Goal: Information Seeking & Learning: Learn about a topic

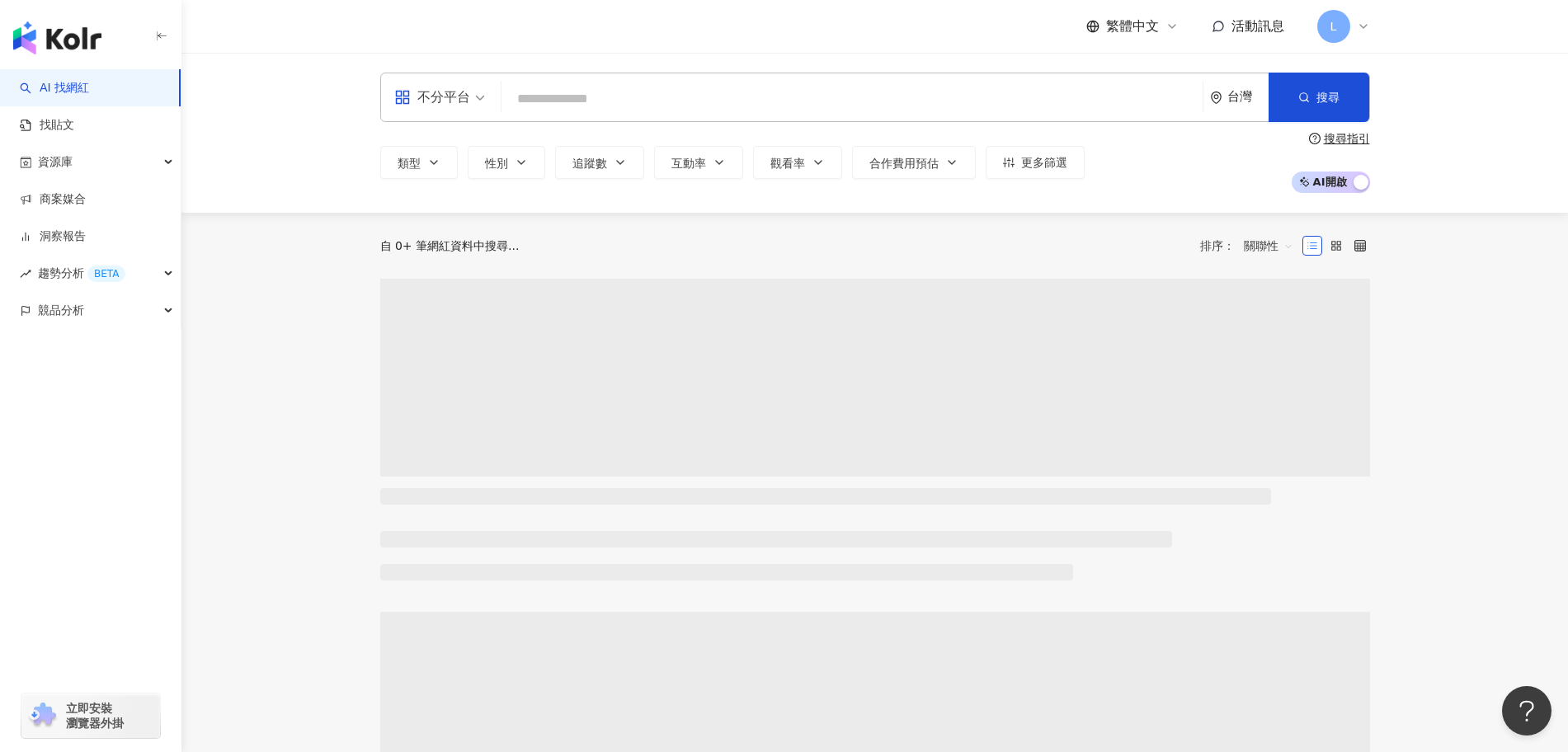
click at [870, 106] on input "search" at bounding box center [852, 99] width 688 height 31
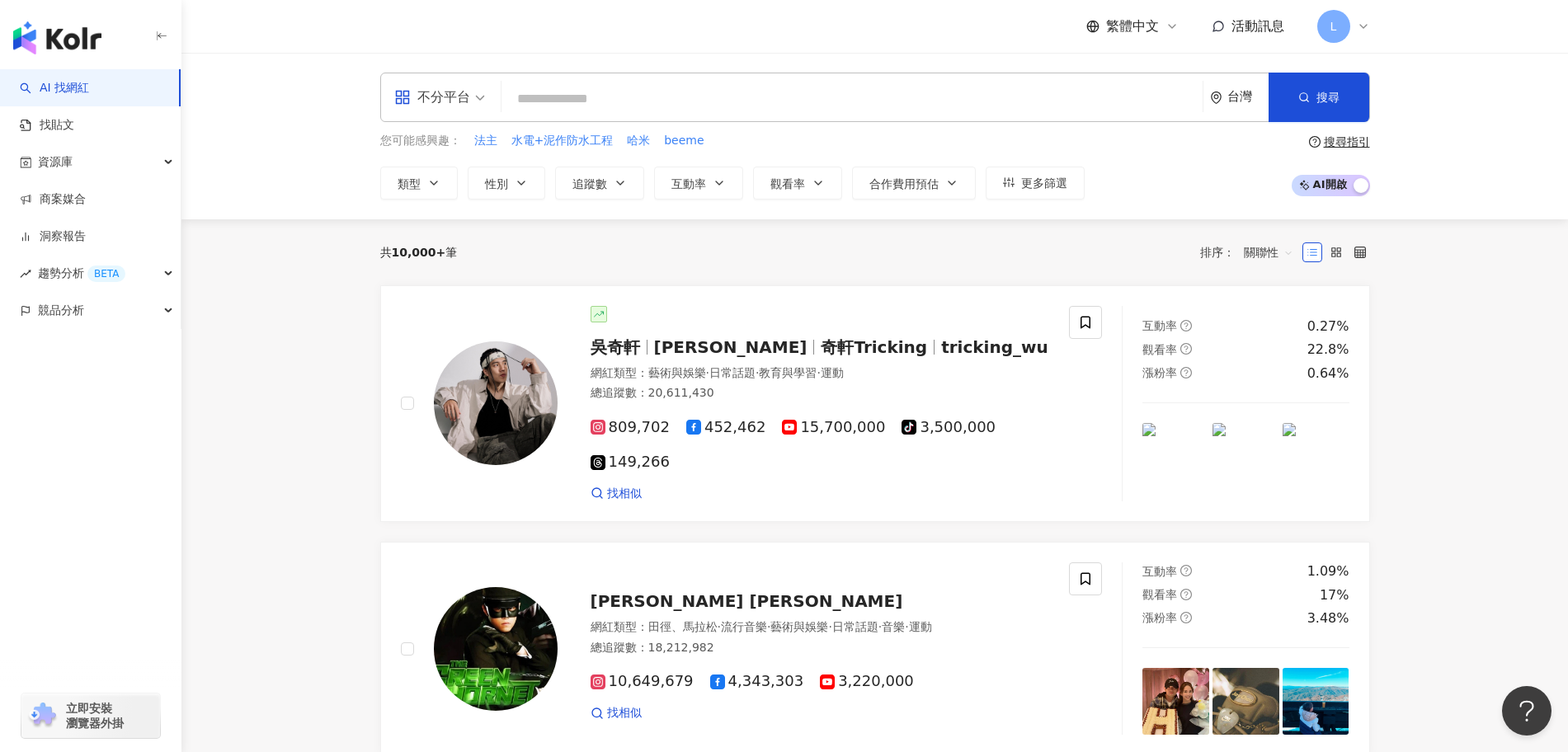
click at [649, 106] on input "search" at bounding box center [852, 99] width 688 height 31
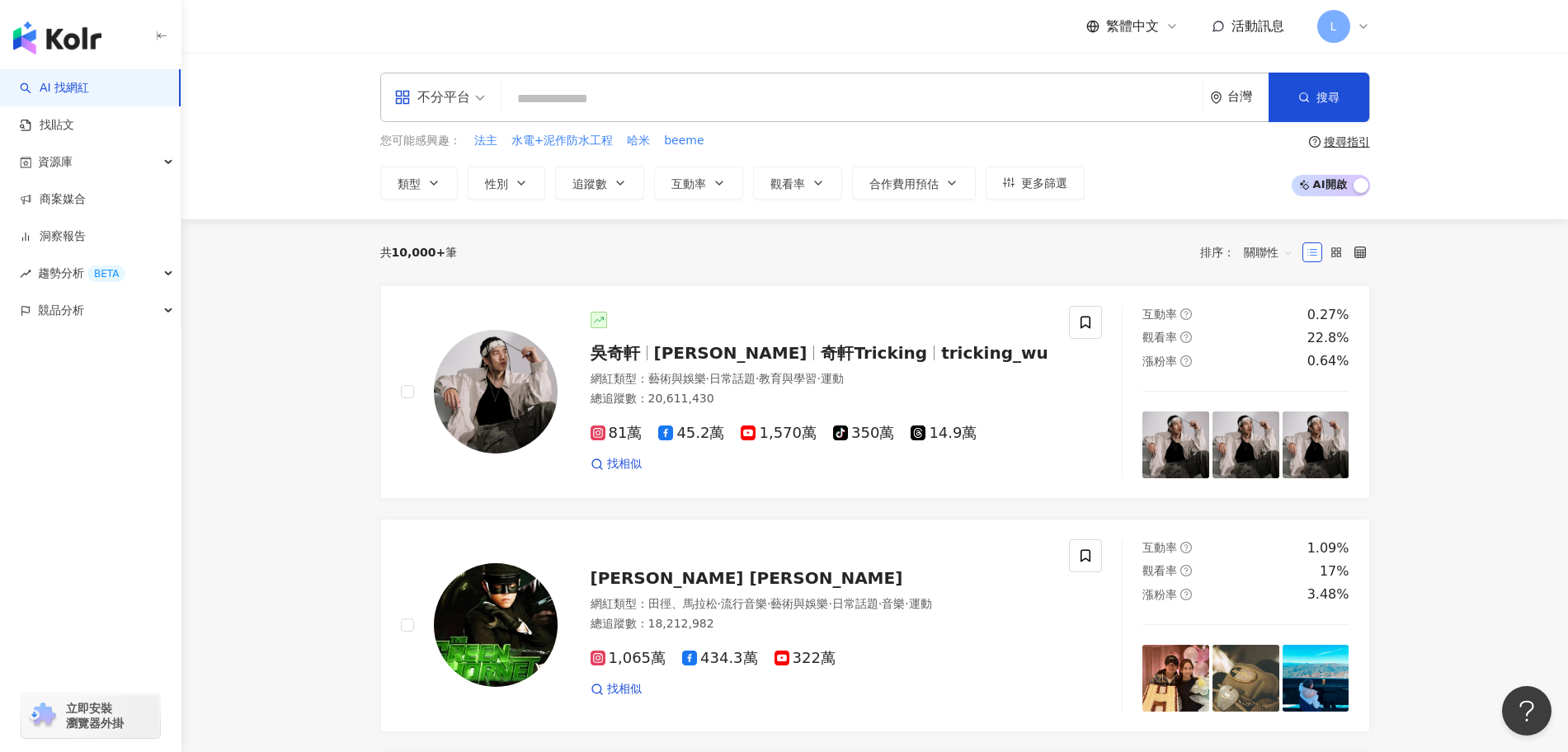
click at [616, 103] on input "search" at bounding box center [852, 99] width 688 height 31
click at [574, 85] on input "search" at bounding box center [852, 99] width 688 height 31
paste input "**********"
type input "**********"
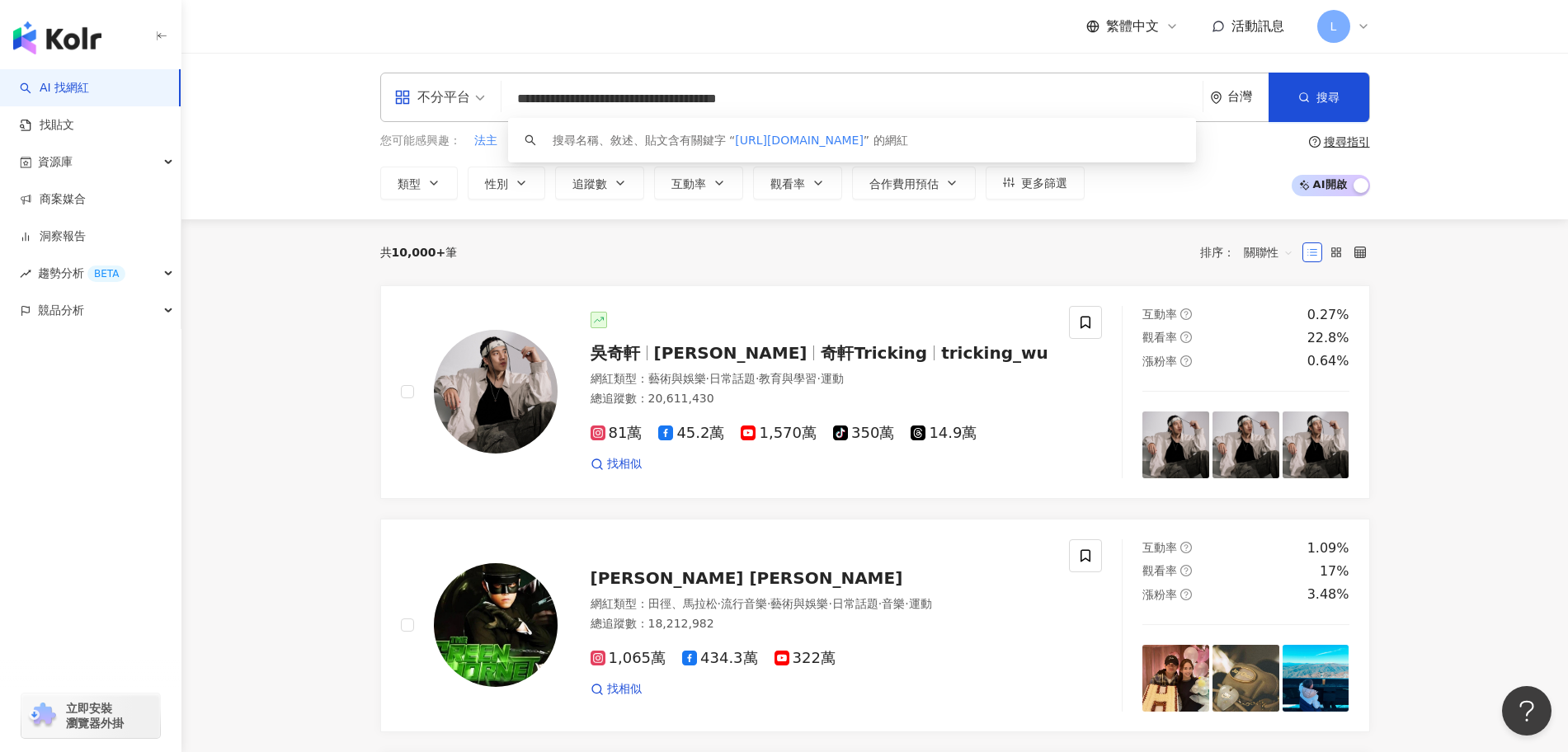
drag, startPoint x: 596, startPoint y: 78, endPoint x: 488, endPoint y: 76, distance: 108.0
click at [488, 76] on div "**********" at bounding box center [875, 97] width 990 height 49
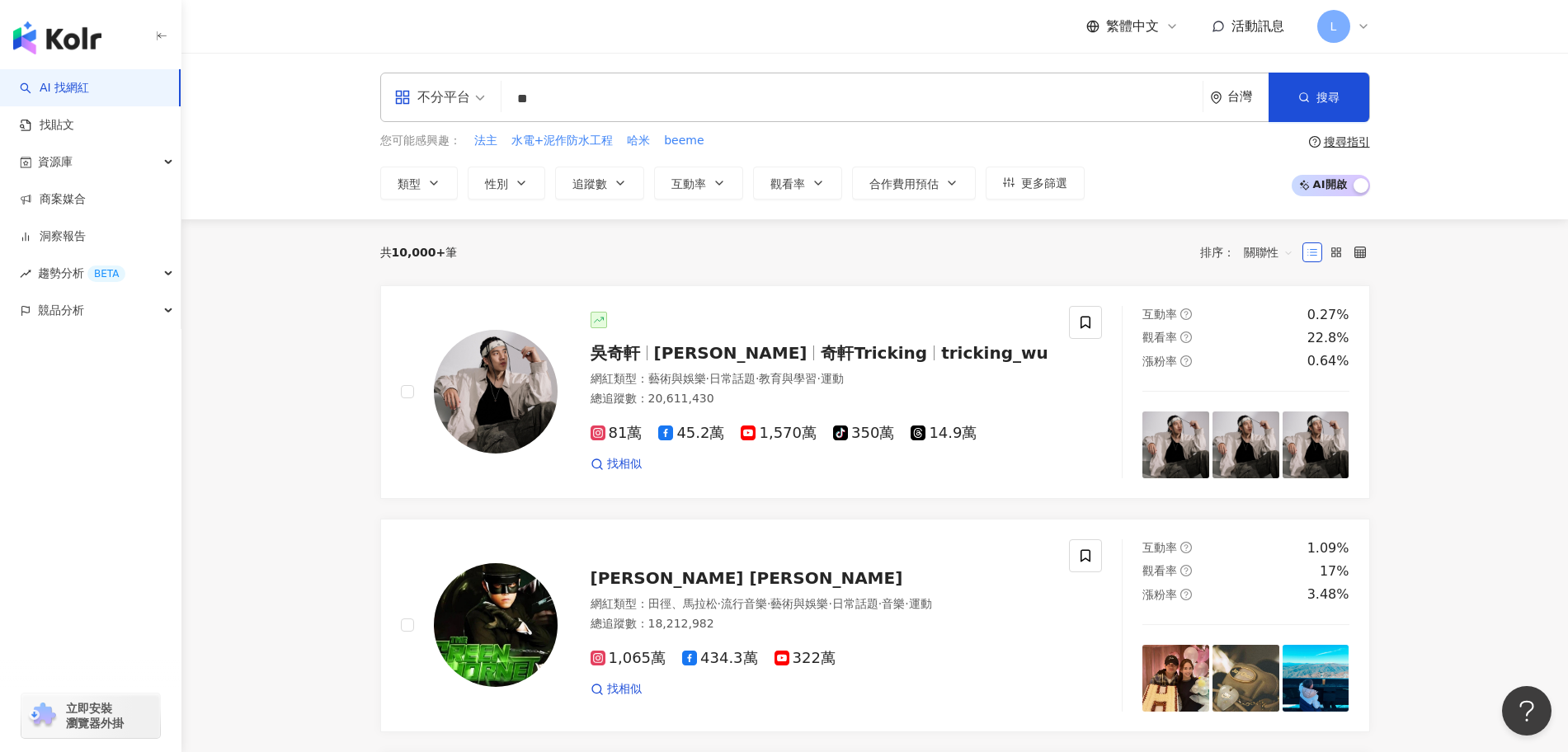
type input "**"
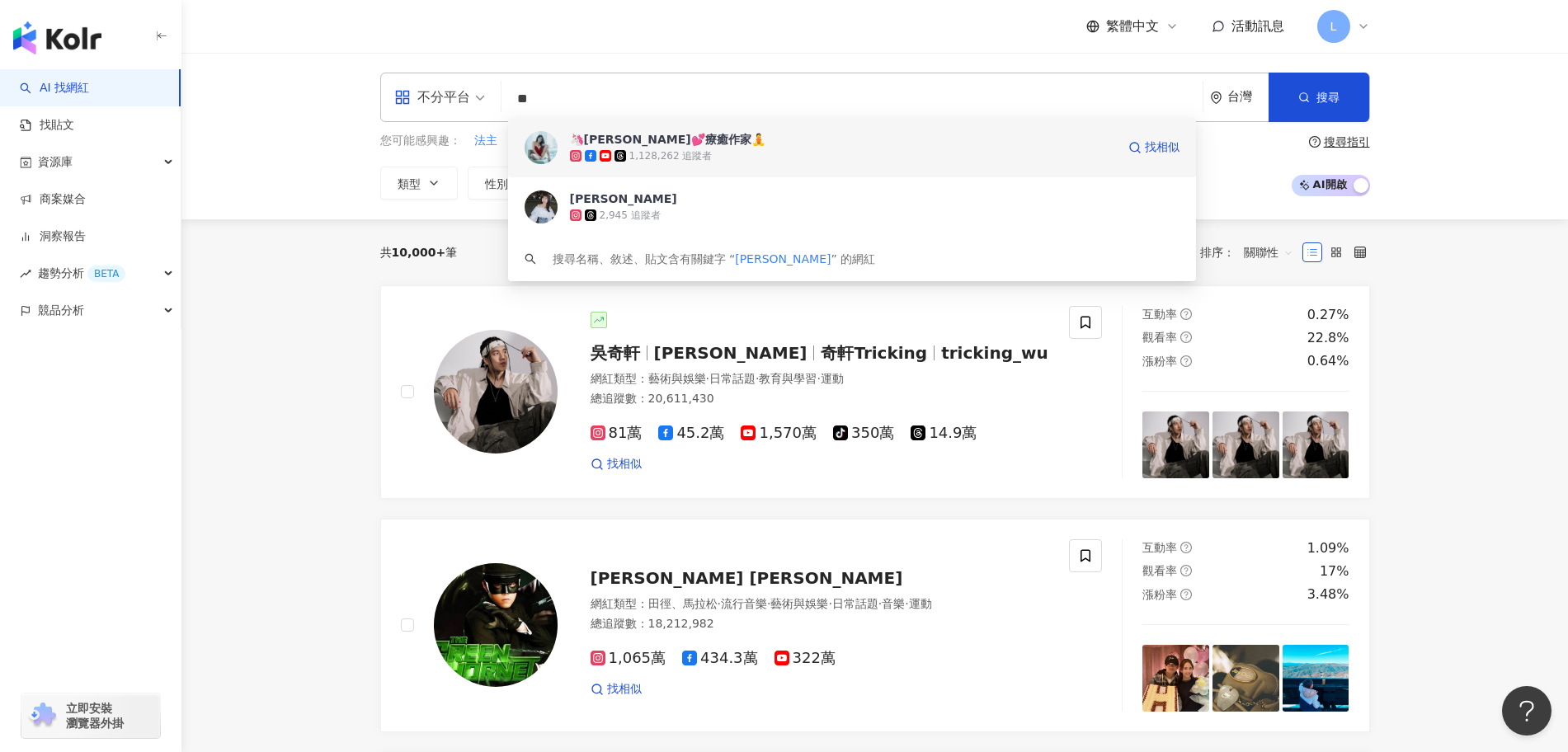
click at [774, 141] on span "🦄[PERSON_NAME]💕療癒作家🧘" at bounding box center [843, 139] width 546 height 16
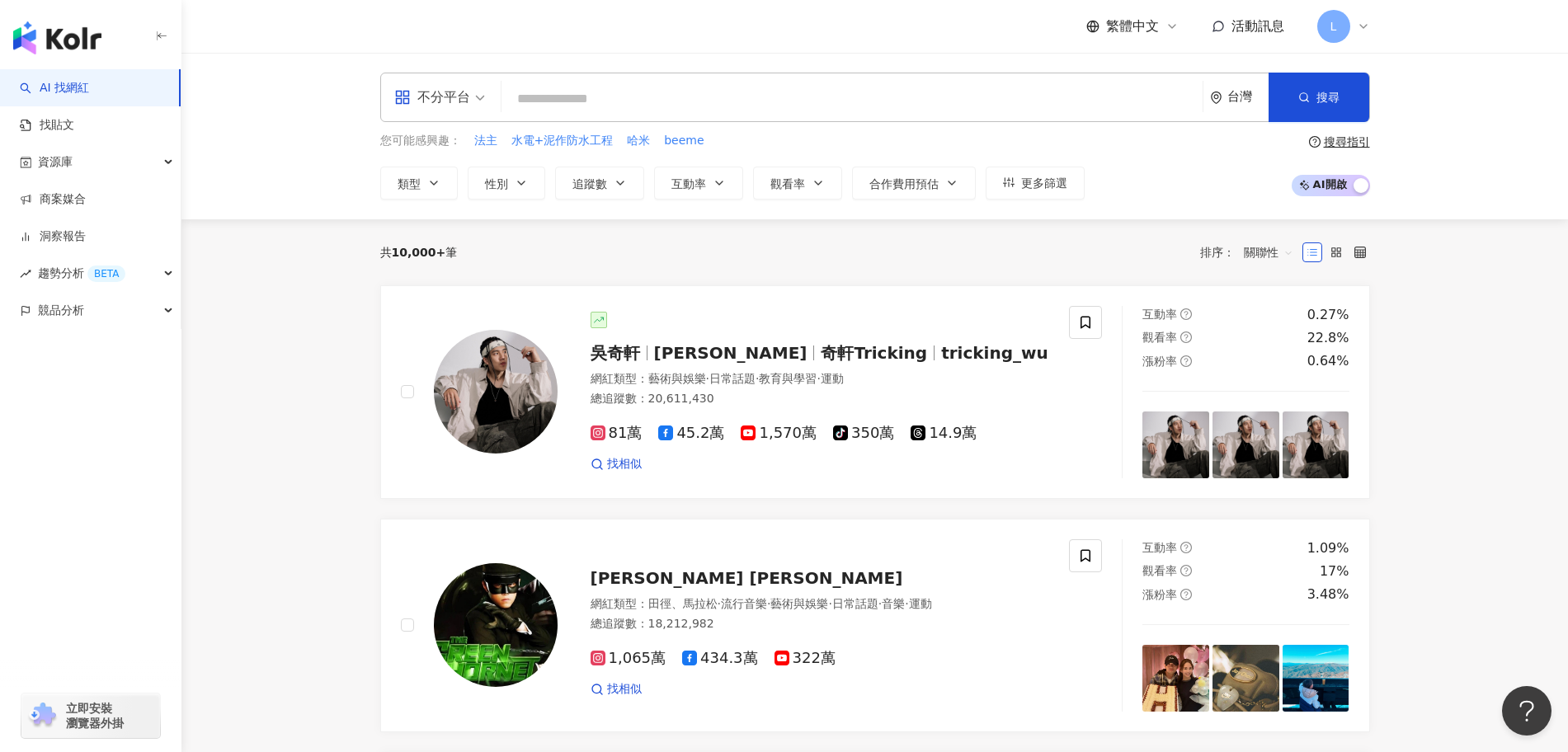
paste input "**********"
type input "**********"
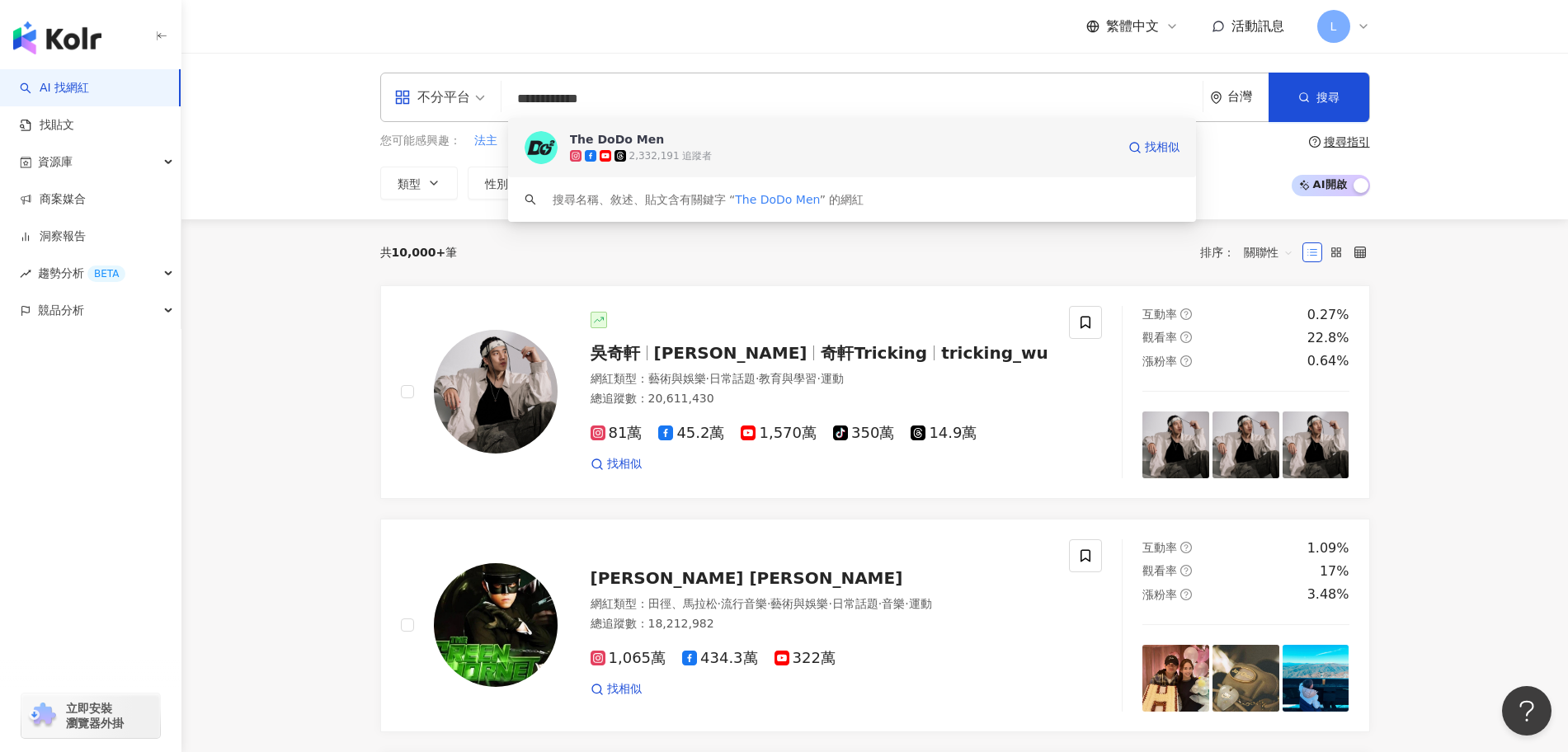
click at [749, 123] on div "The DoDo Men 2,332,191 追蹤者 找相似" at bounding box center [852, 147] width 688 height 59
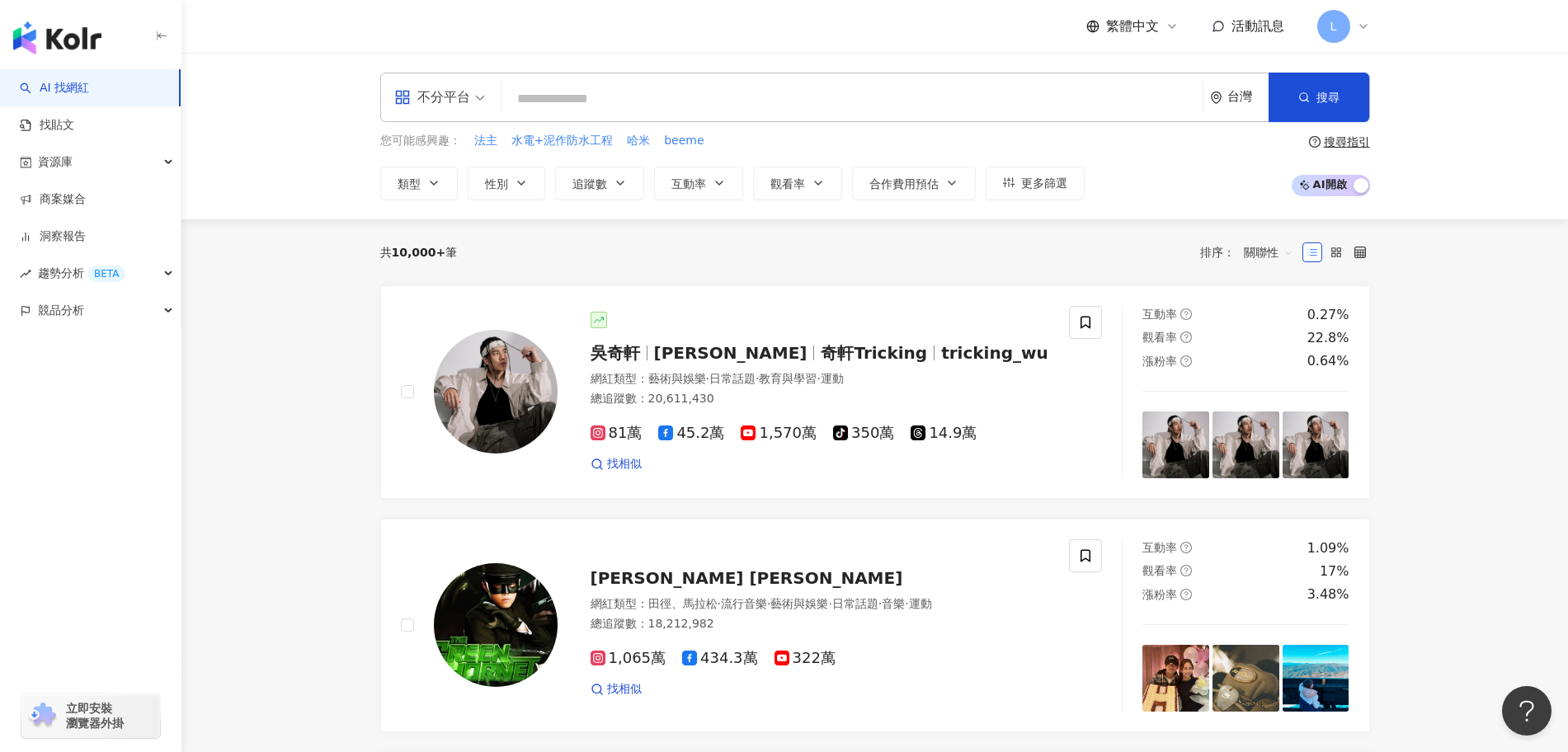
click at [354, 188] on div "不分平台 台灣 搜尋 13291748-47ef-4de6-962a-ca28efbda8a3 The DoDo Men 2,332,191 追蹤者 搜尋名稱…" at bounding box center [874, 136] width 1056 height 127
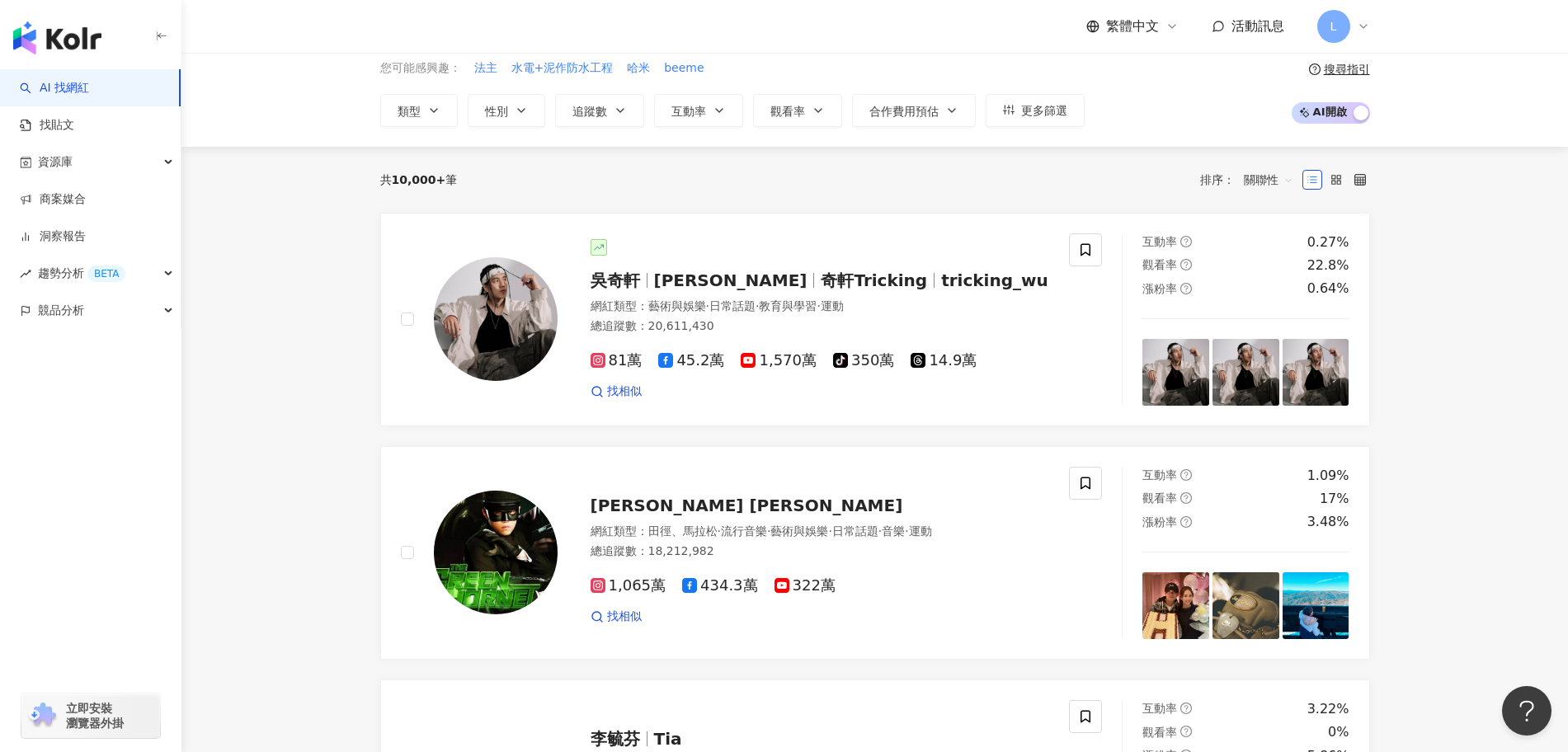
scroll to position [103, 0]
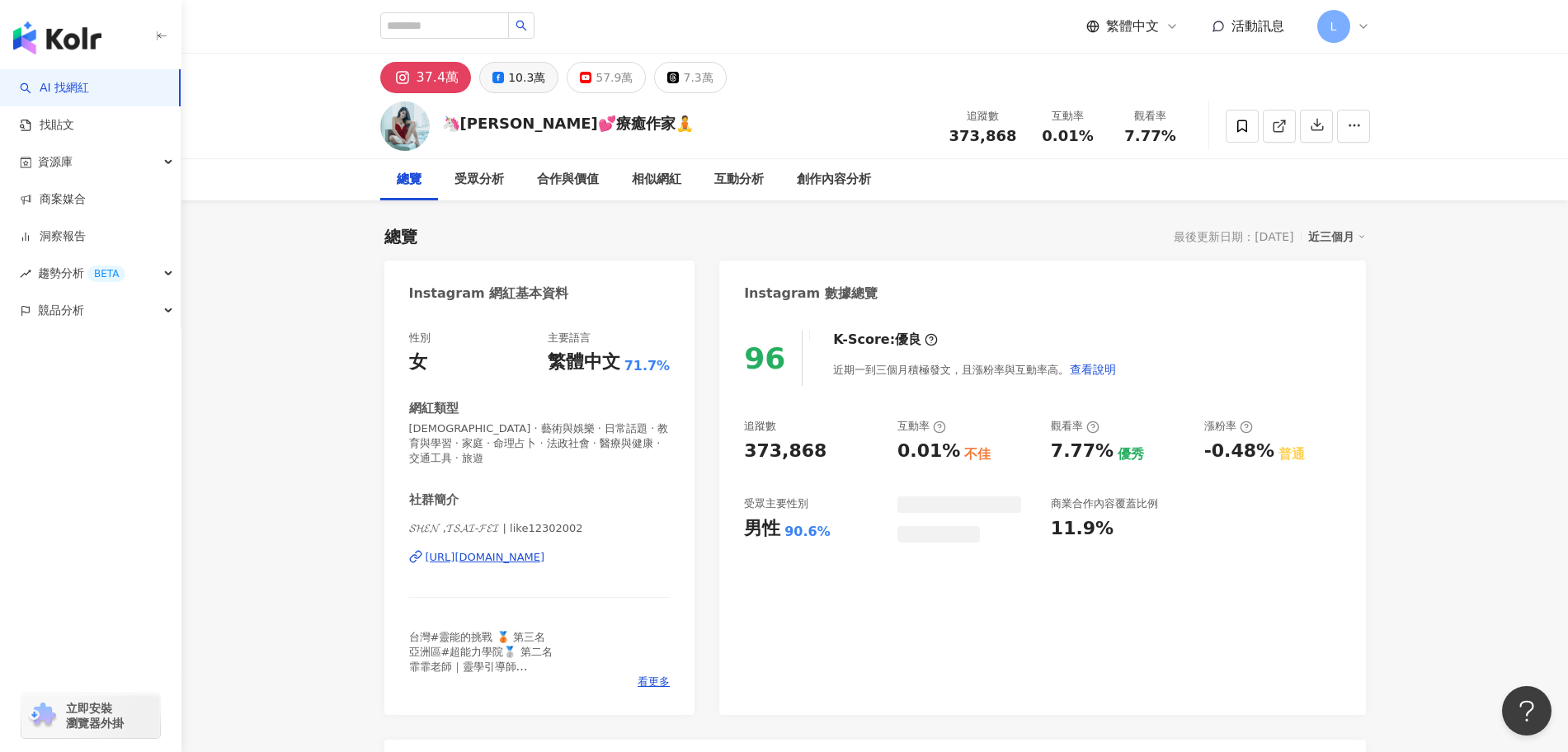
click at [533, 84] on div "10.3萬" at bounding box center [526, 77] width 37 height 23
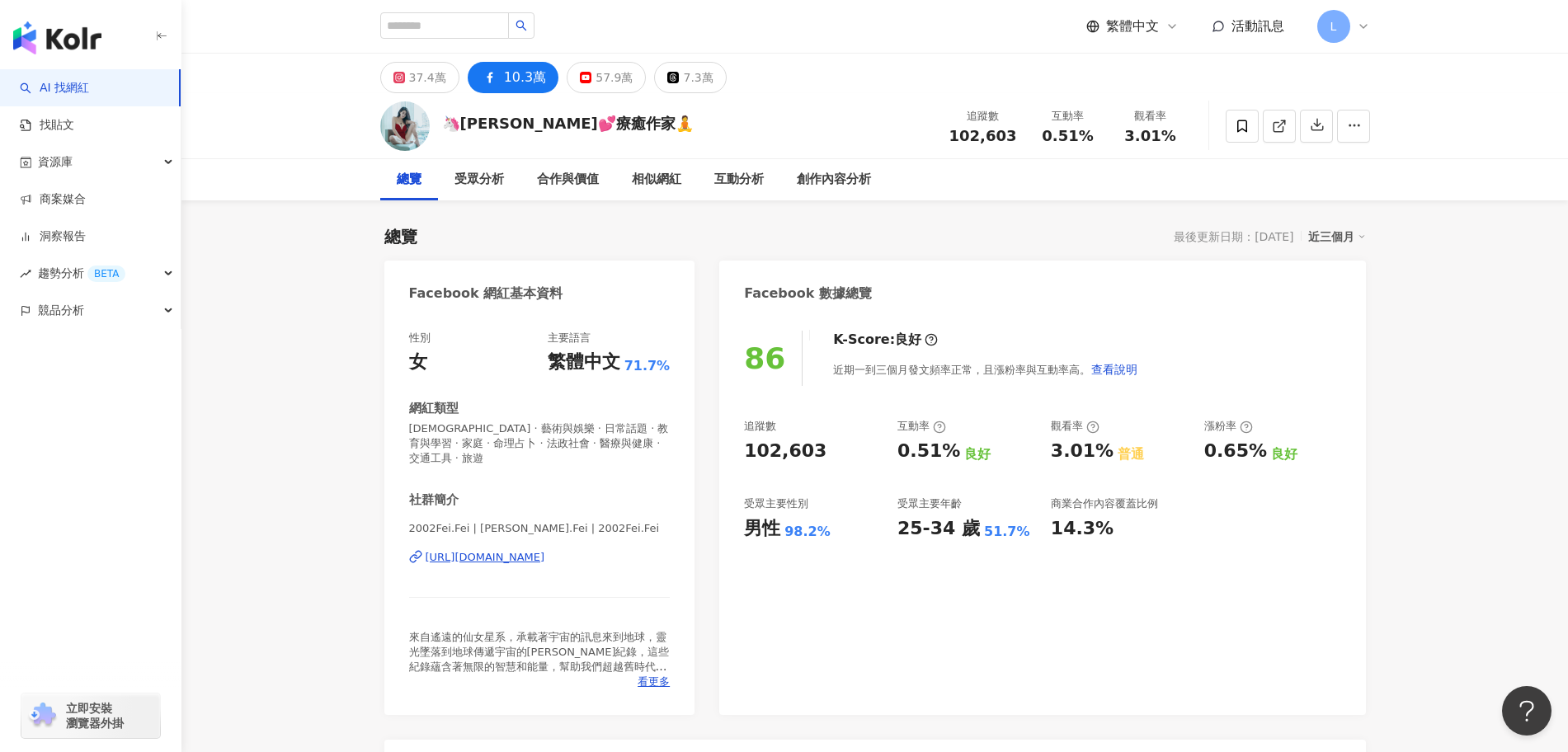
click at [545, 559] on div "https://www.facebook.com/108723164871301" at bounding box center [485, 557] width 120 height 15
click at [668, 83] on icon at bounding box center [673, 77] width 12 height 12
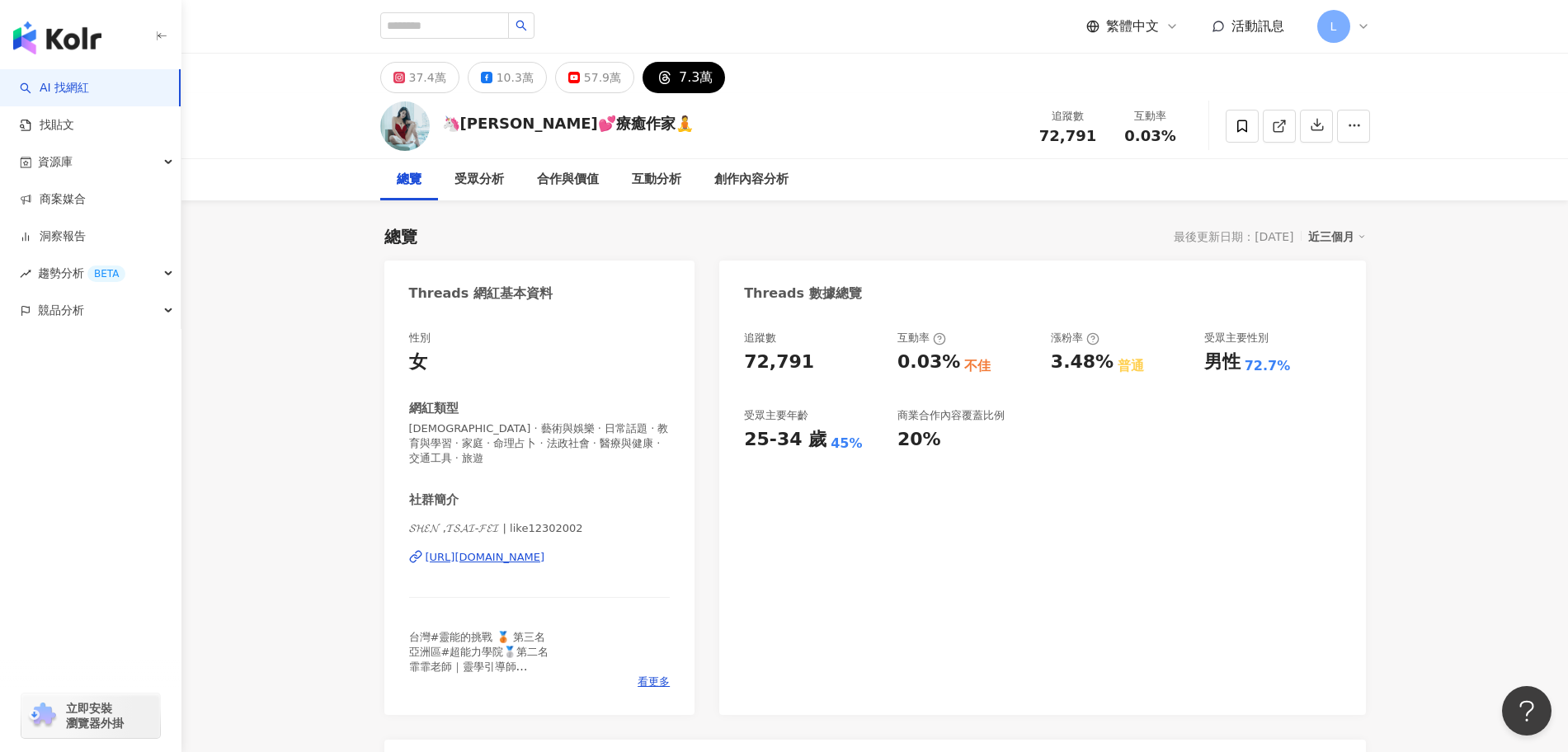
click at [482, 566] on div "𝓢𝓗𝓔𝓝 ,𝓣𝓢𝓐𝓘-𝓕𝓔𝓘 | like12302002 https://www.threads.com/@like12302002" at bounding box center [539, 569] width 261 height 96
click at [478, 552] on div "https://www.threads.com/@like12302002" at bounding box center [485, 557] width 120 height 15
click at [571, 75] on icon at bounding box center [573, 77] width 12 height 12
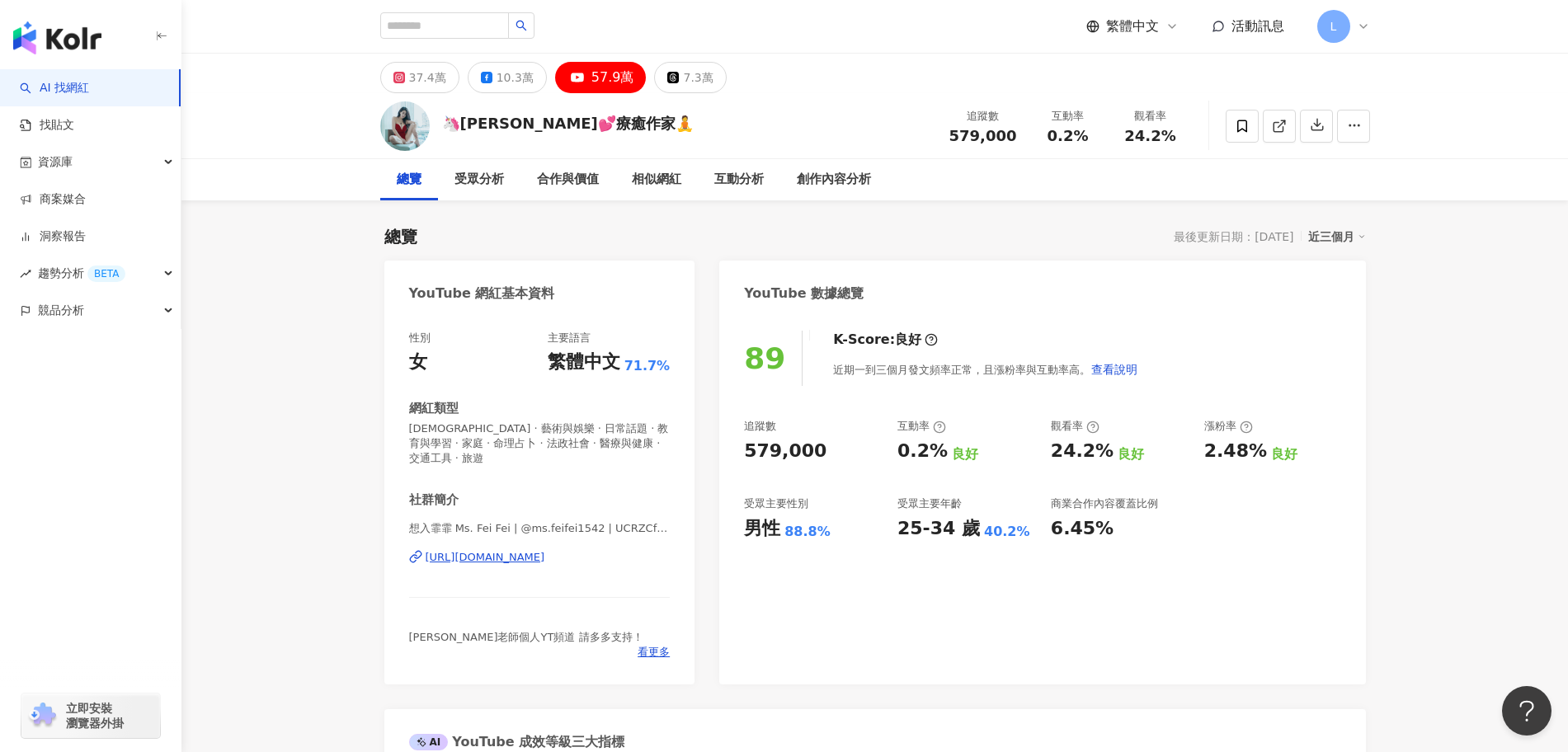
click at [518, 558] on div "https://www.youtube.com/channel/UCRZCfekj7RbEIYCPVoyT30w" at bounding box center [485, 557] width 120 height 15
click at [509, 25] on input "search" at bounding box center [444, 25] width 128 height 26
paste input "********"
type input "********"
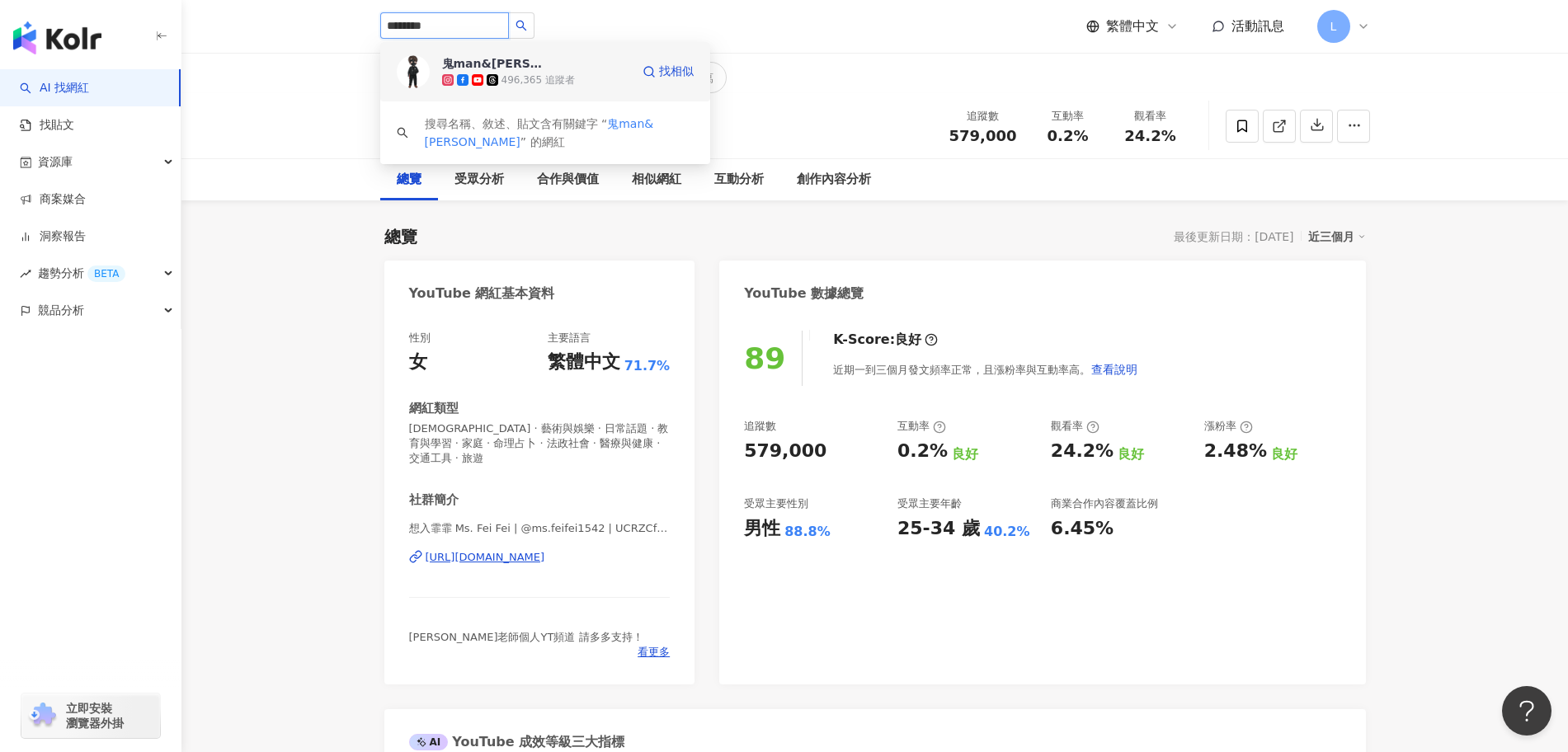
click at [586, 73] on div "496,365 追蹤者" at bounding box center [536, 80] width 188 height 16
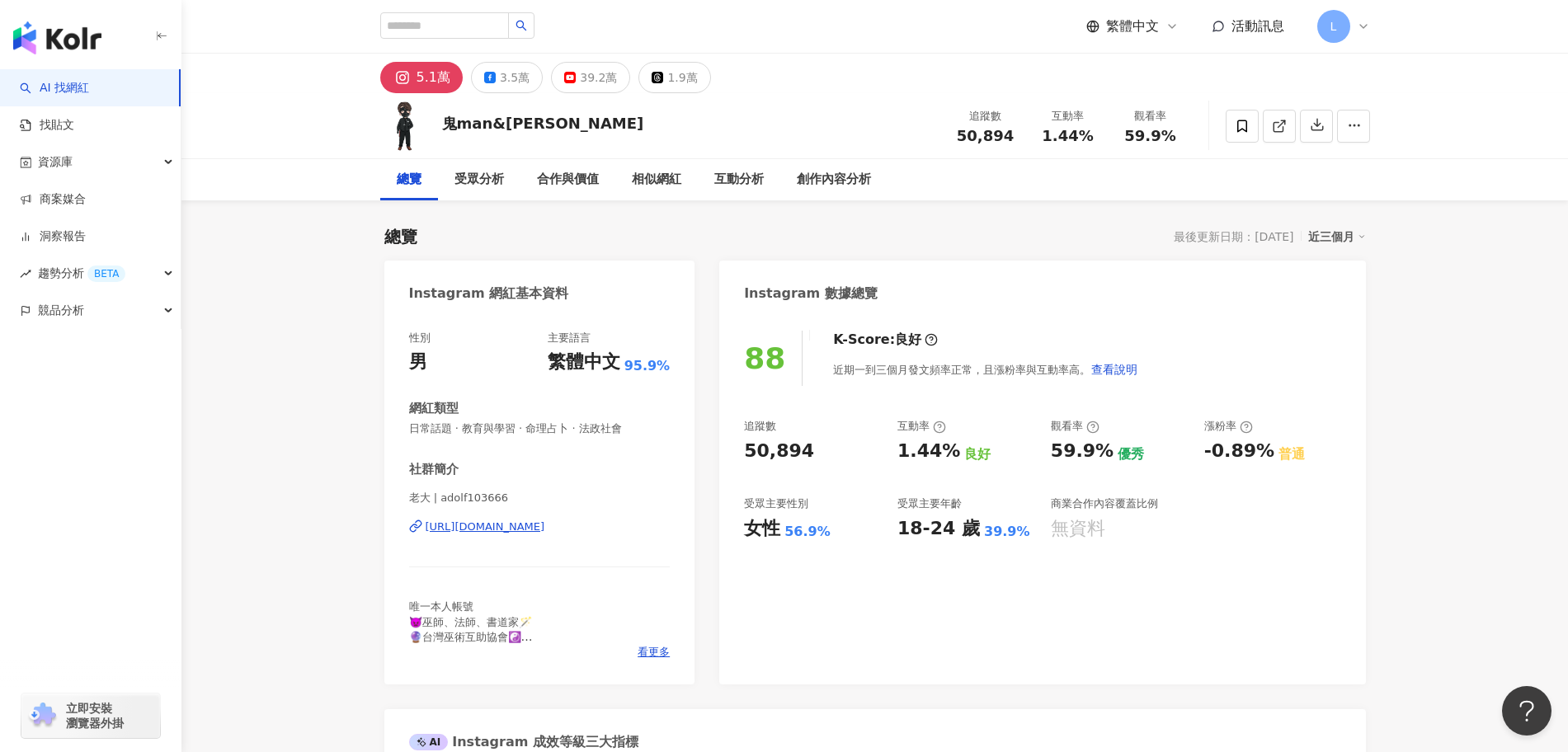
click at [508, 526] on div "https://www.instagram.com/adolf103666/" at bounding box center [485, 526] width 120 height 15
click at [521, 85] on div "3.5萬" at bounding box center [514, 77] width 30 height 23
click at [545, 532] on div "https://www.instagram.com/adolf103666/" at bounding box center [485, 526] width 120 height 15
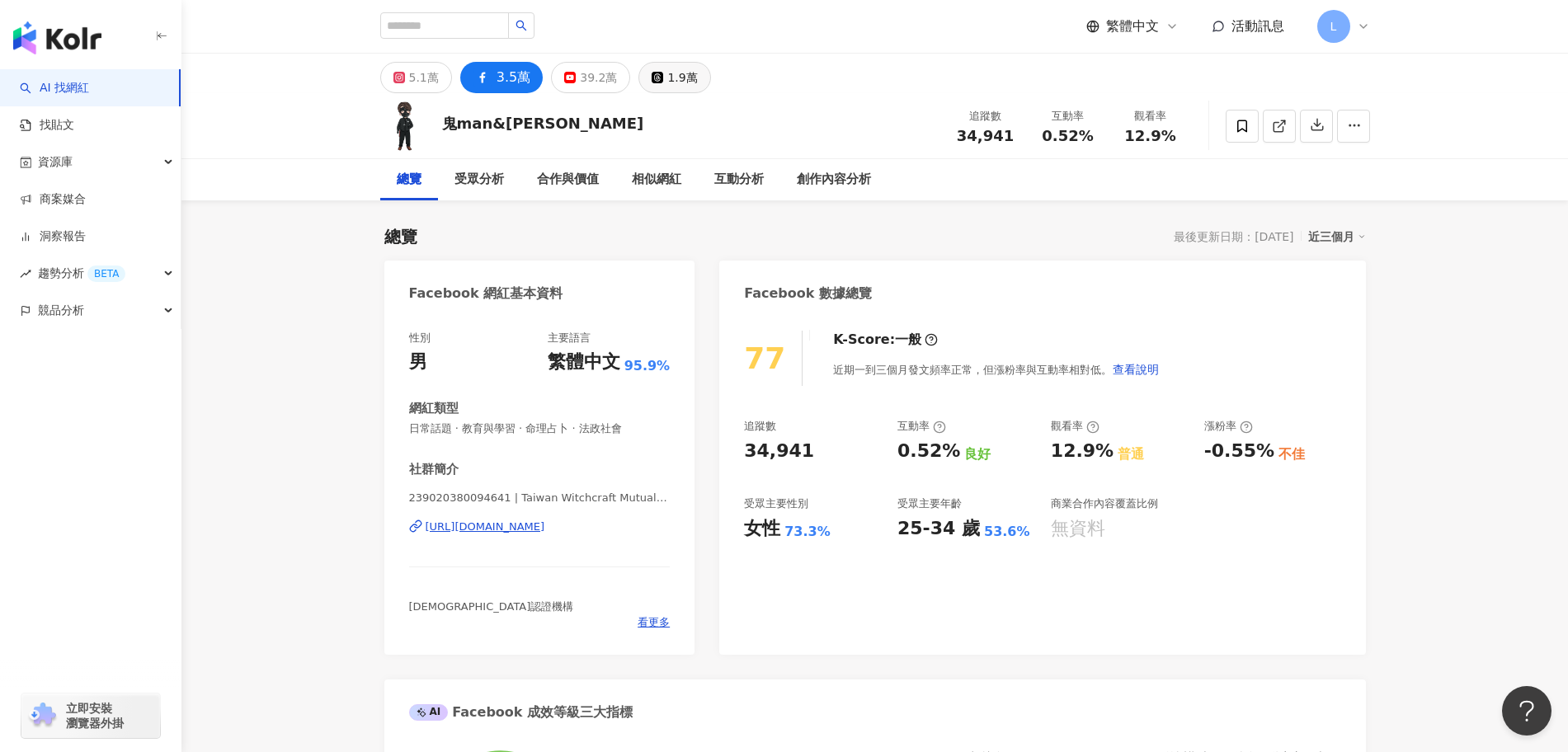
click at [675, 70] on div "1.9萬" at bounding box center [682, 77] width 30 height 23
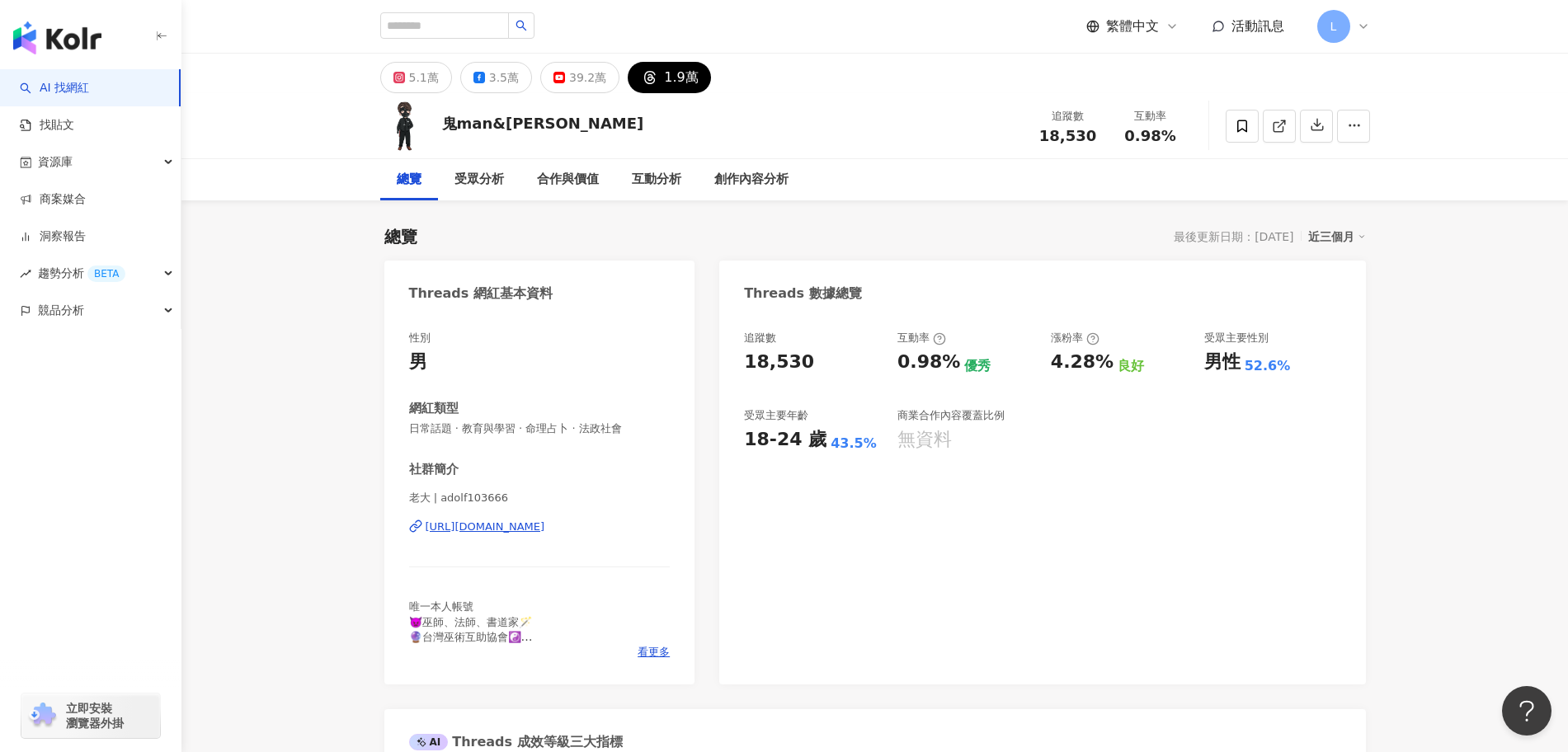
click at [512, 531] on div "https://www.threads.com/@adolf103666" at bounding box center [485, 526] width 120 height 15
click at [576, 81] on div "39.2萬" at bounding box center [587, 77] width 37 height 23
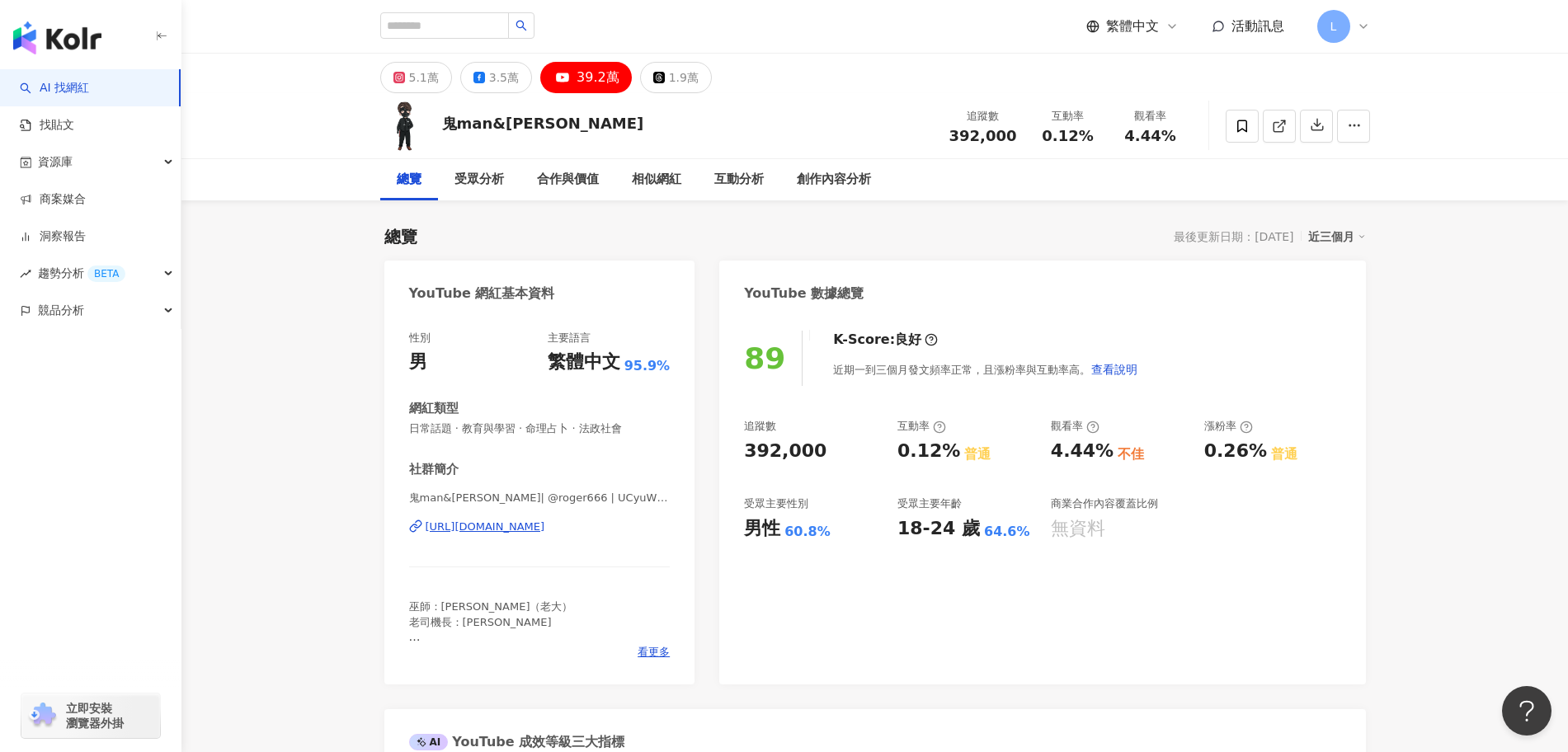
click at [545, 527] on div "https://www.youtube.com/channel/UCyuW9u_CIOcDFD7b_loYi6A" at bounding box center [485, 526] width 120 height 15
click at [489, 75] on div "3.5萬" at bounding box center [503, 77] width 30 height 23
click at [544, 530] on div "https://www.youtube.com/channel/UCyuW9u_CIOcDFD7b_loYi6A" at bounding box center [485, 526] width 120 height 15
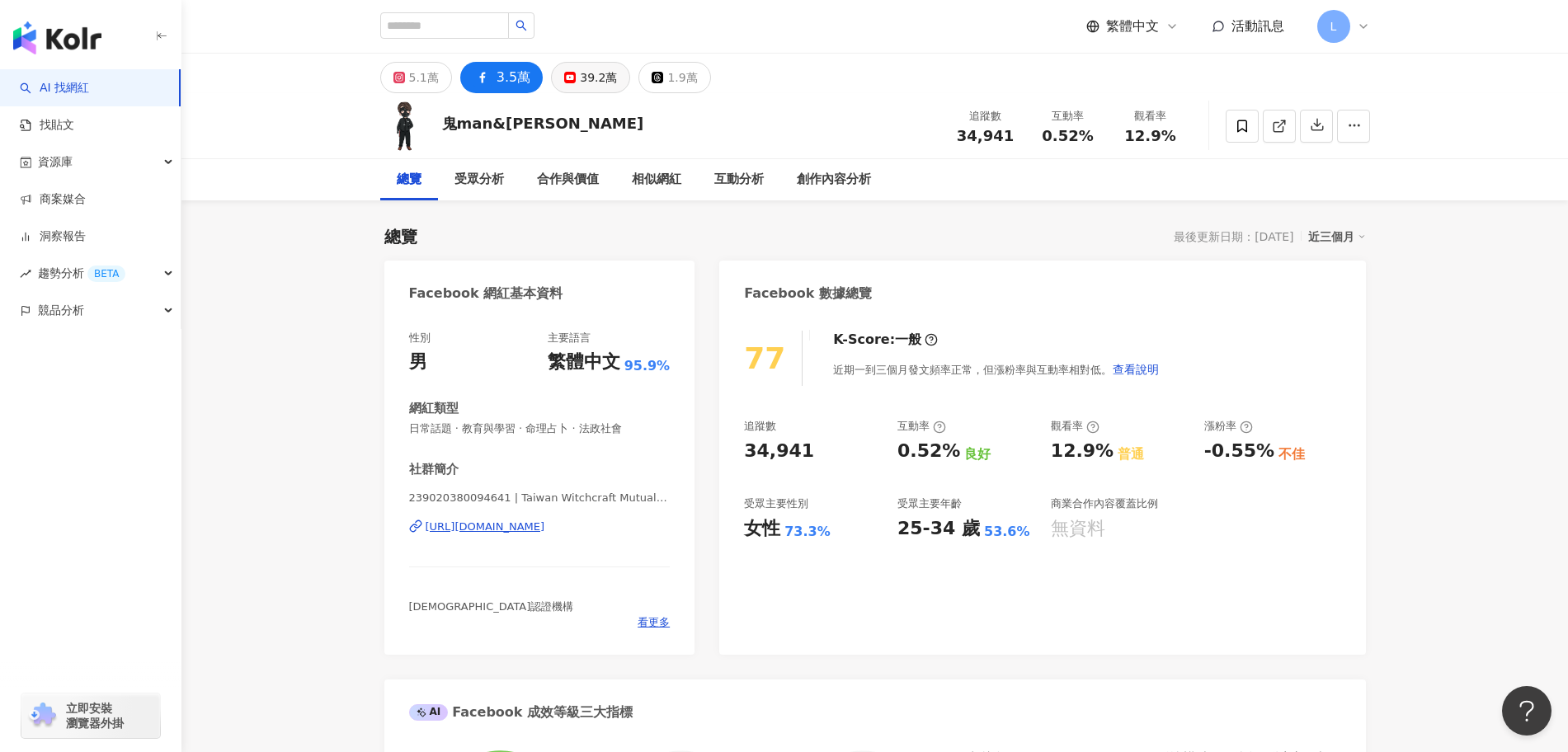
click at [593, 75] on div "39.2萬" at bounding box center [598, 77] width 37 height 23
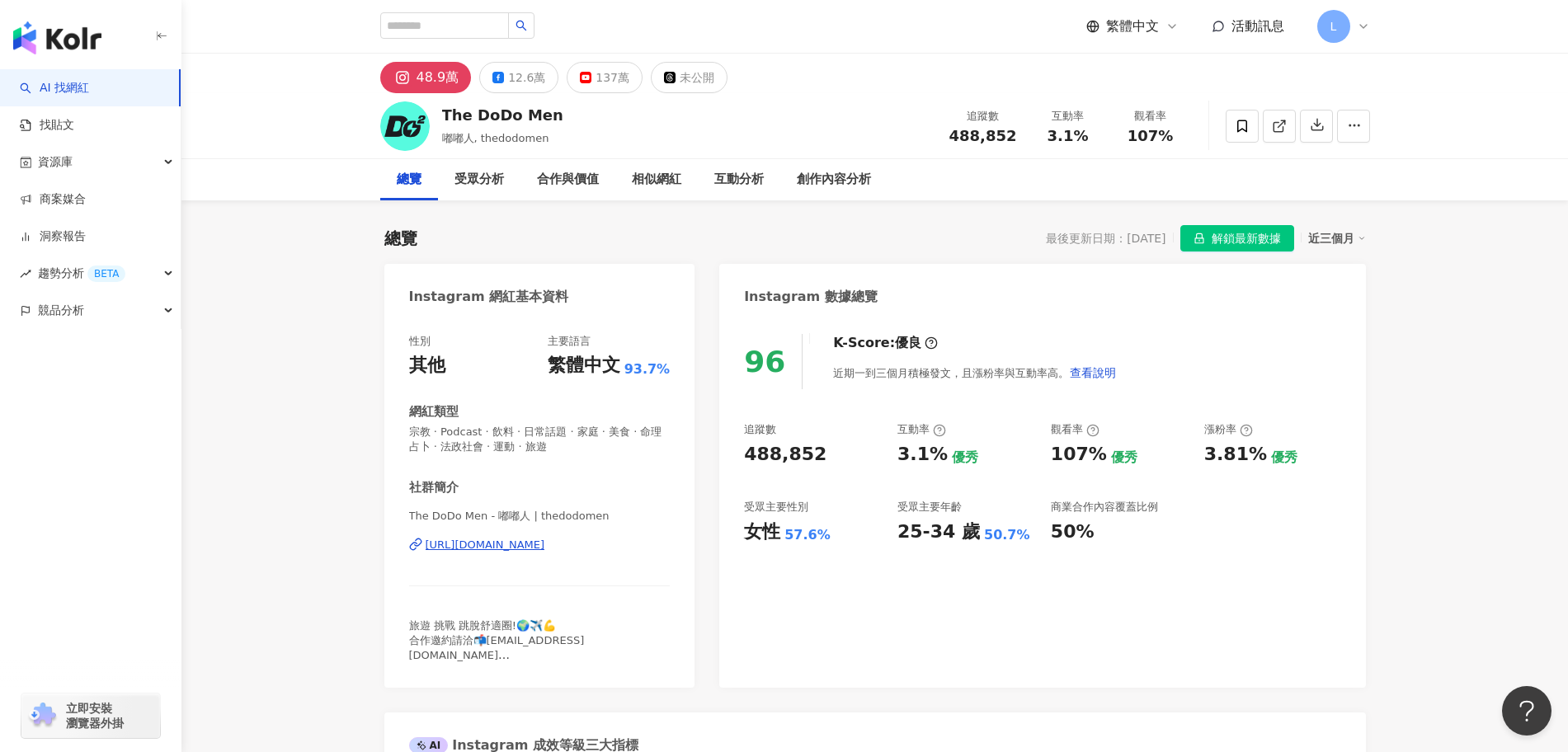
click at [545, 553] on div "https://www.instagram.com/thedodomen/" at bounding box center [485, 545] width 120 height 15
click at [497, 40] on div at bounding box center [457, 26] width 155 height 28
click at [492, 33] on input "search" at bounding box center [444, 25] width 128 height 26
paste input "***"
type input "***"
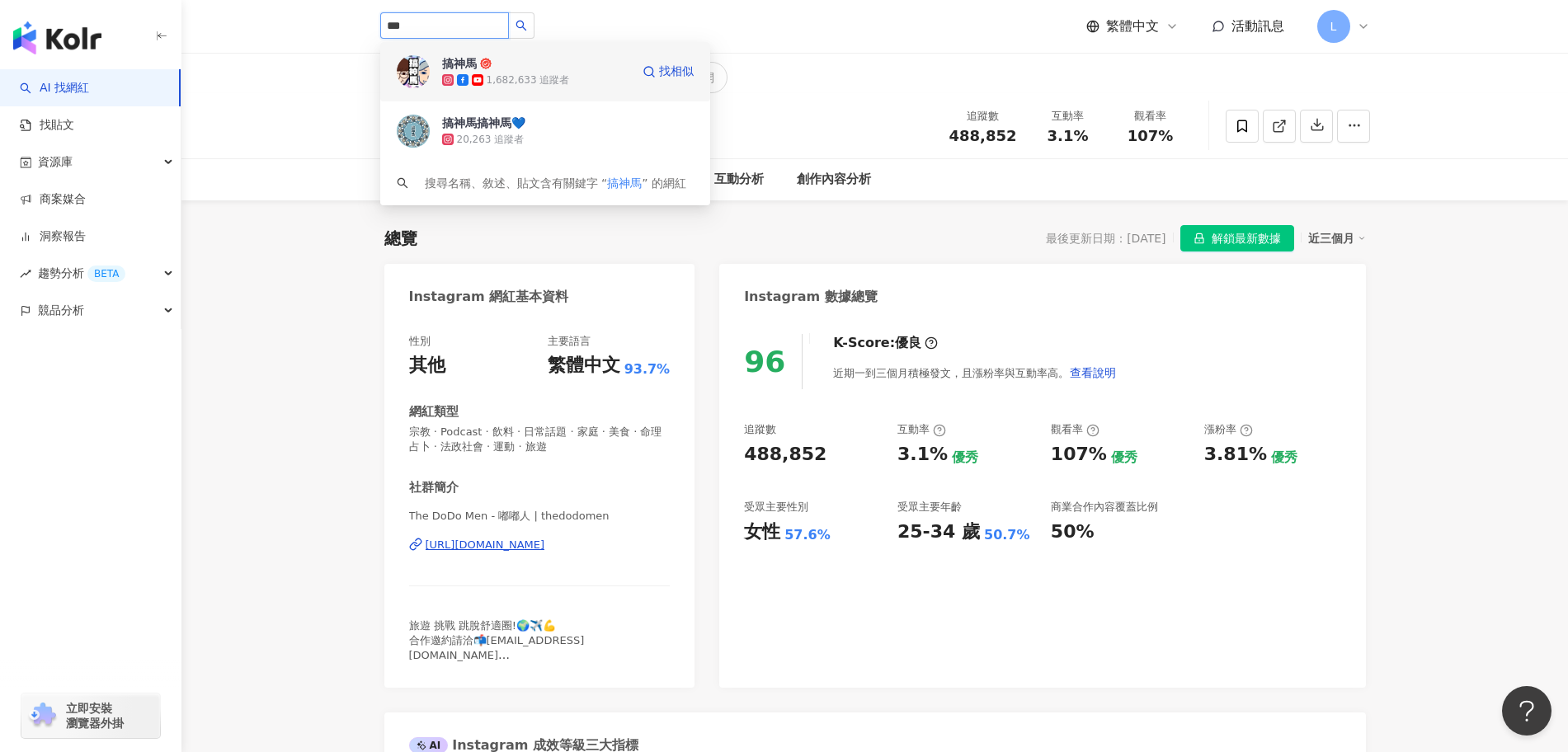
click at [542, 70] on span "搞神馬" at bounding box center [495, 64] width 107 height 16
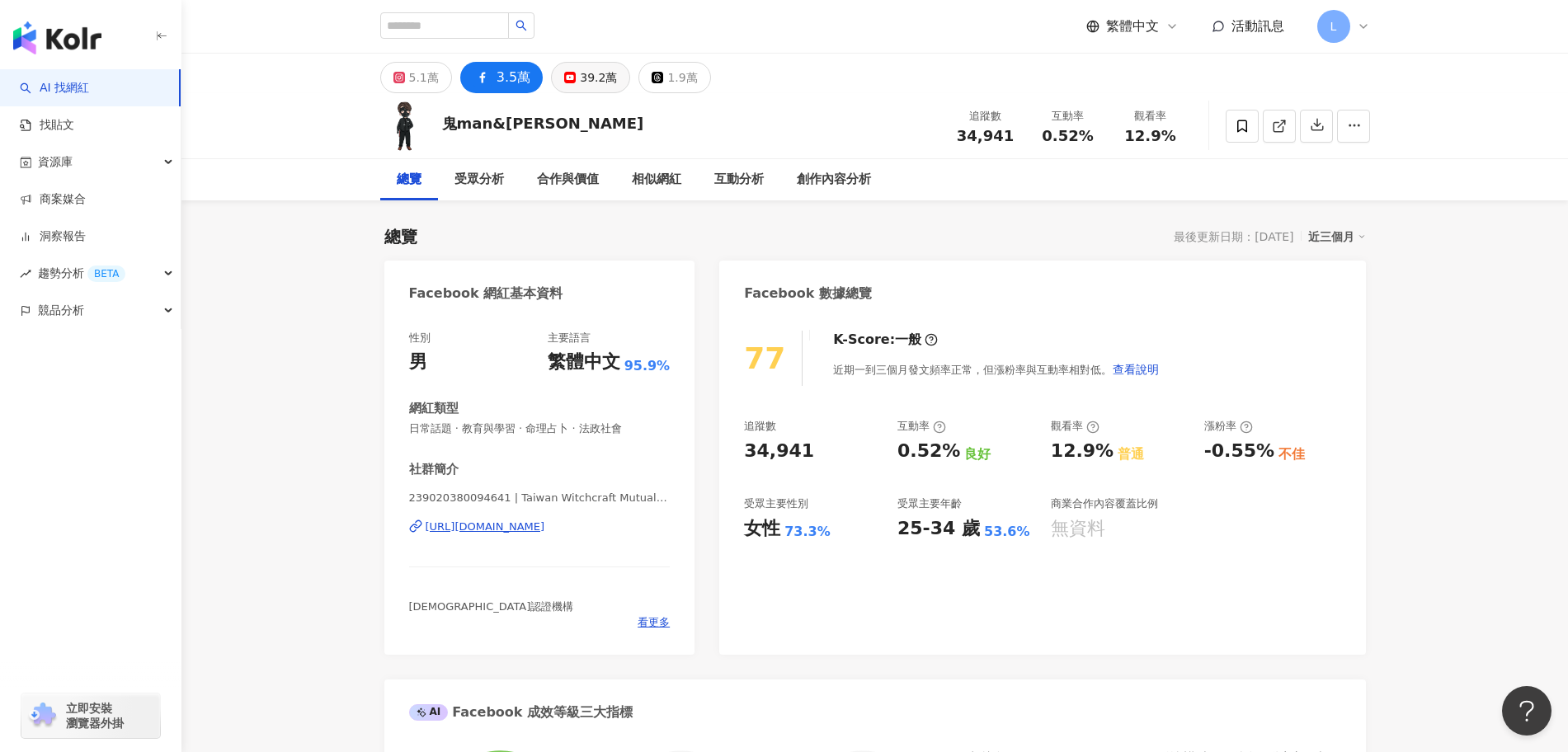
click at [588, 80] on div "39.2萬" at bounding box center [598, 77] width 37 height 23
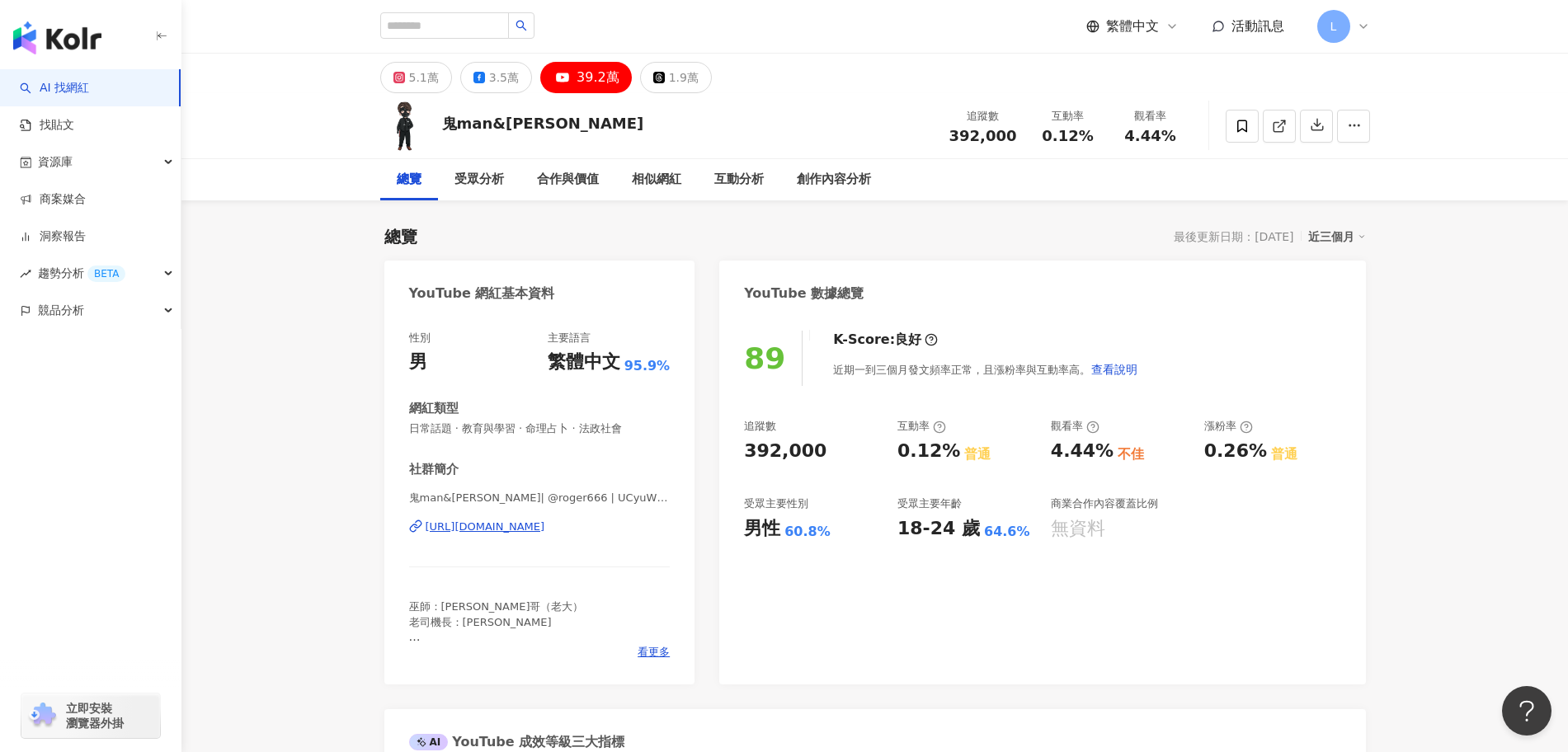
click at [527, 527] on div "[URL][DOMAIN_NAME]" at bounding box center [485, 526] width 120 height 15
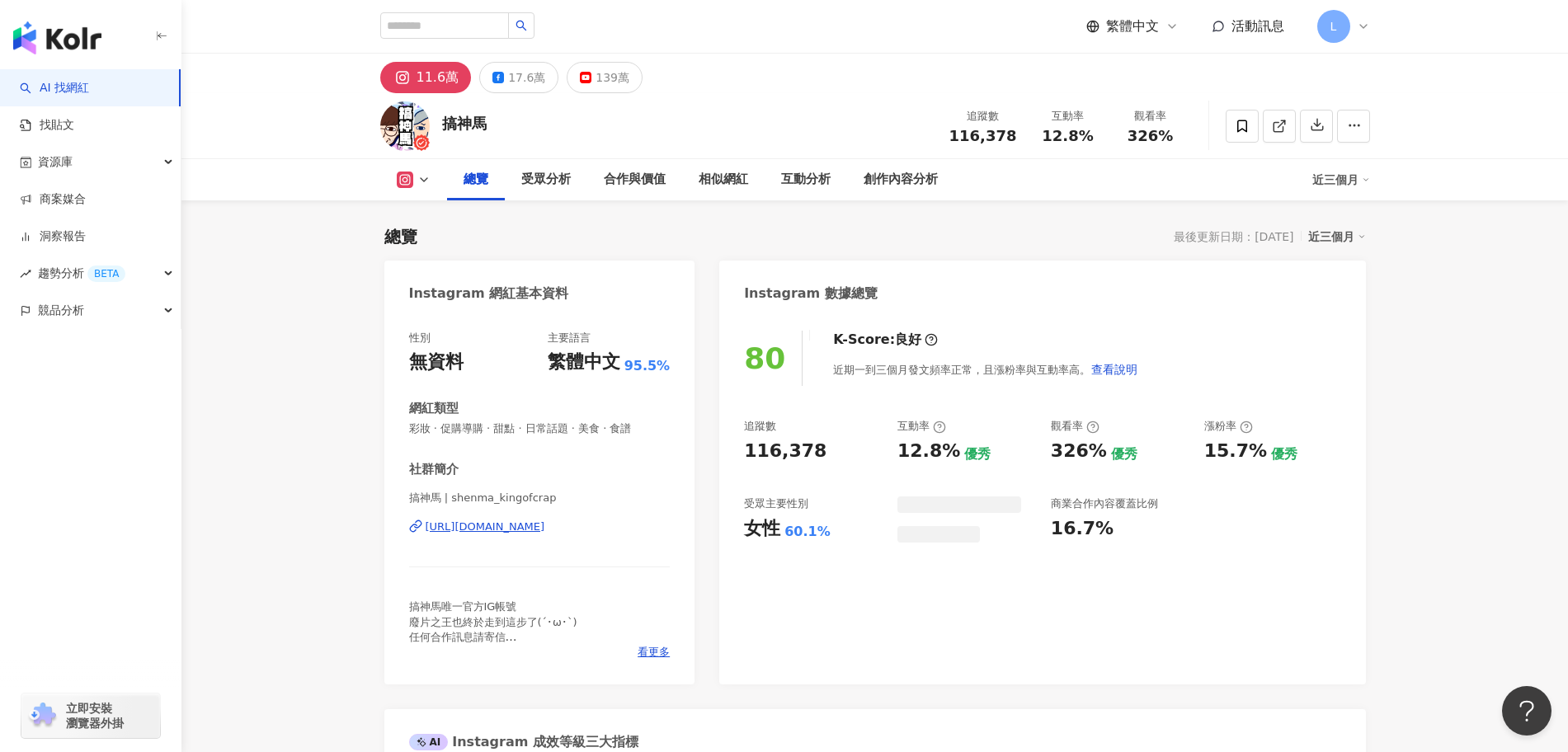
scroll to position [103, 0]
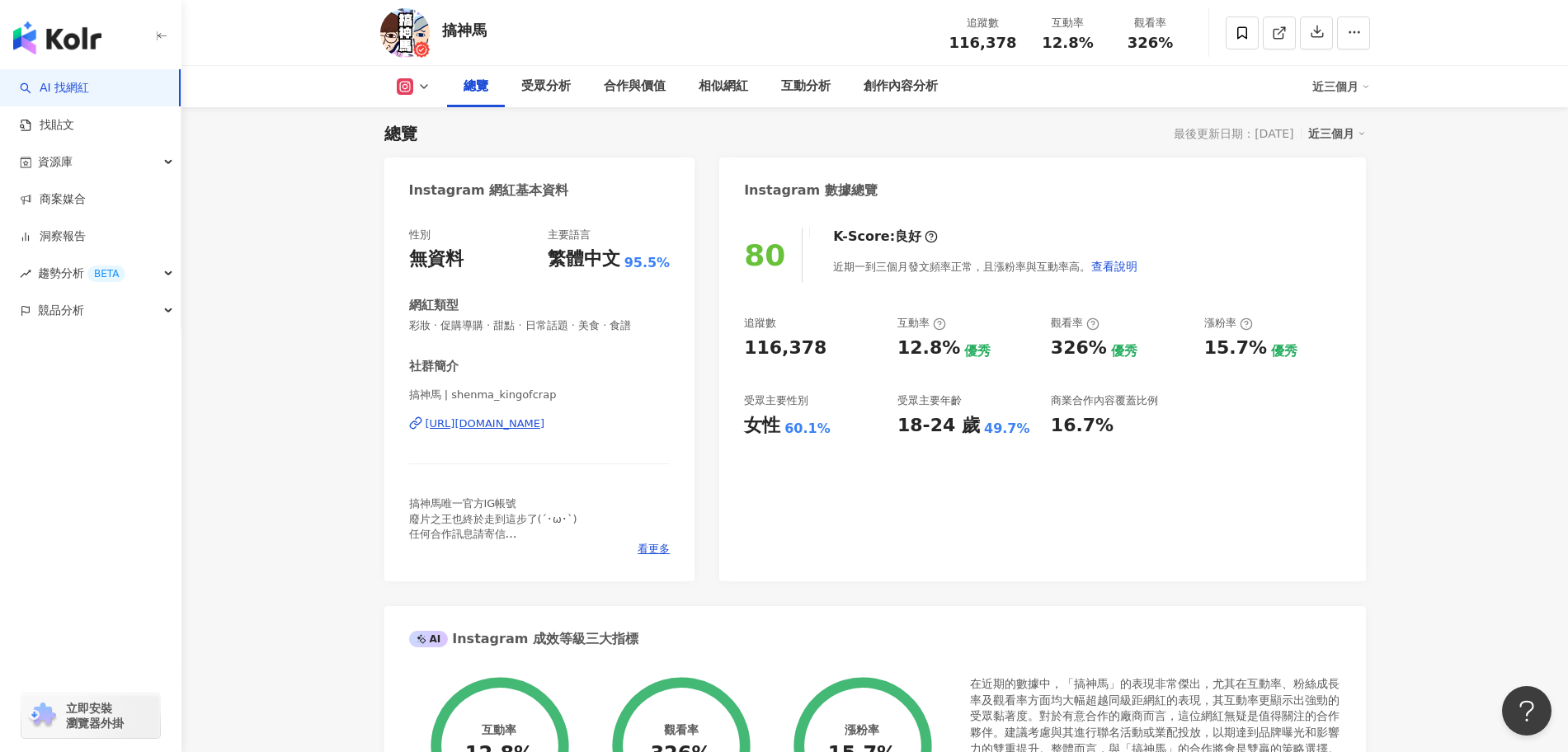
click at [523, 425] on div "[URL][DOMAIN_NAME]" at bounding box center [485, 424] width 120 height 15
click at [412, 81] on icon at bounding box center [405, 86] width 16 height 16
click at [426, 155] on button "Facebook" at bounding box center [439, 155] width 99 height 23
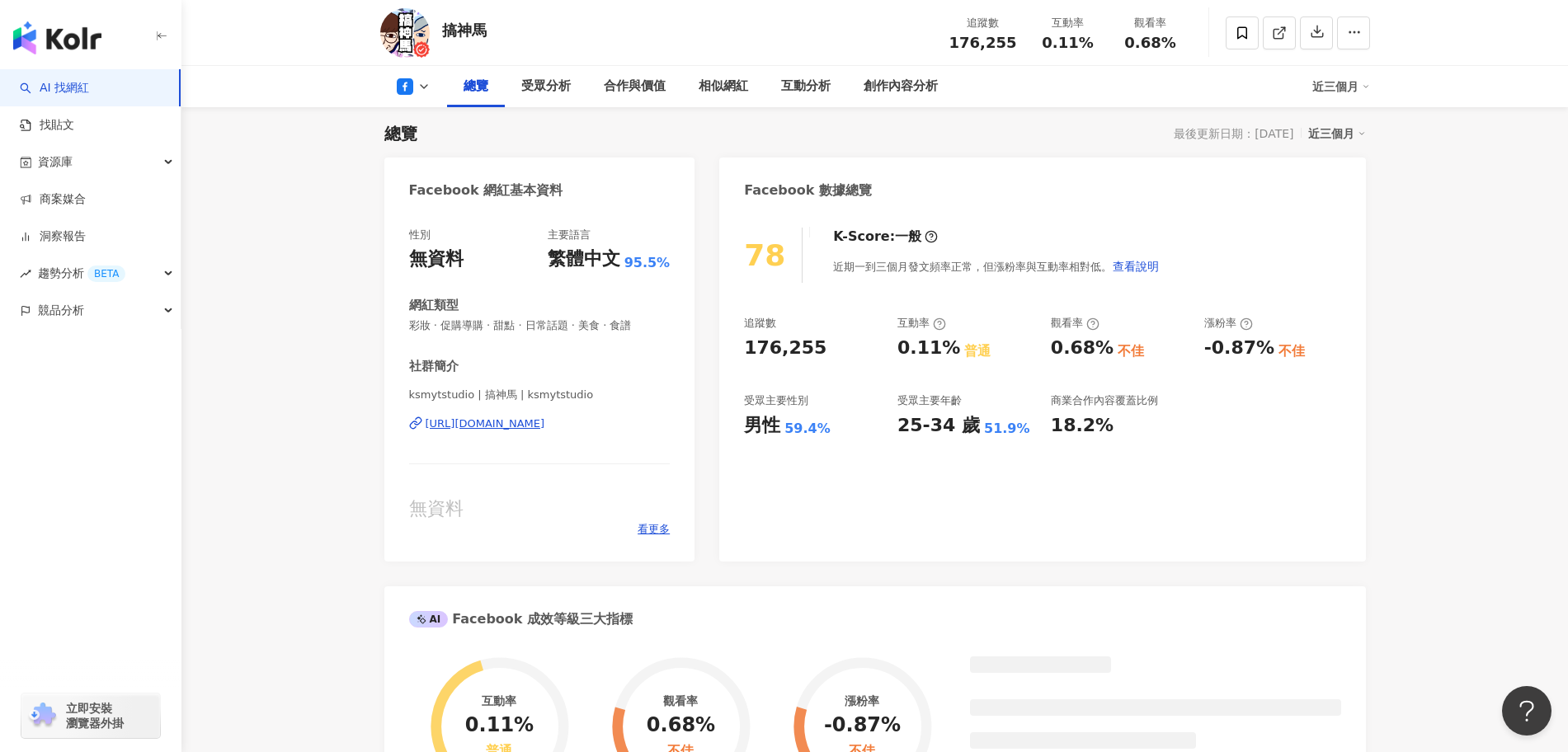
click at [513, 429] on div "[URL][DOMAIN_NAME]" at bounding box center [485, 424] width 120 height 15
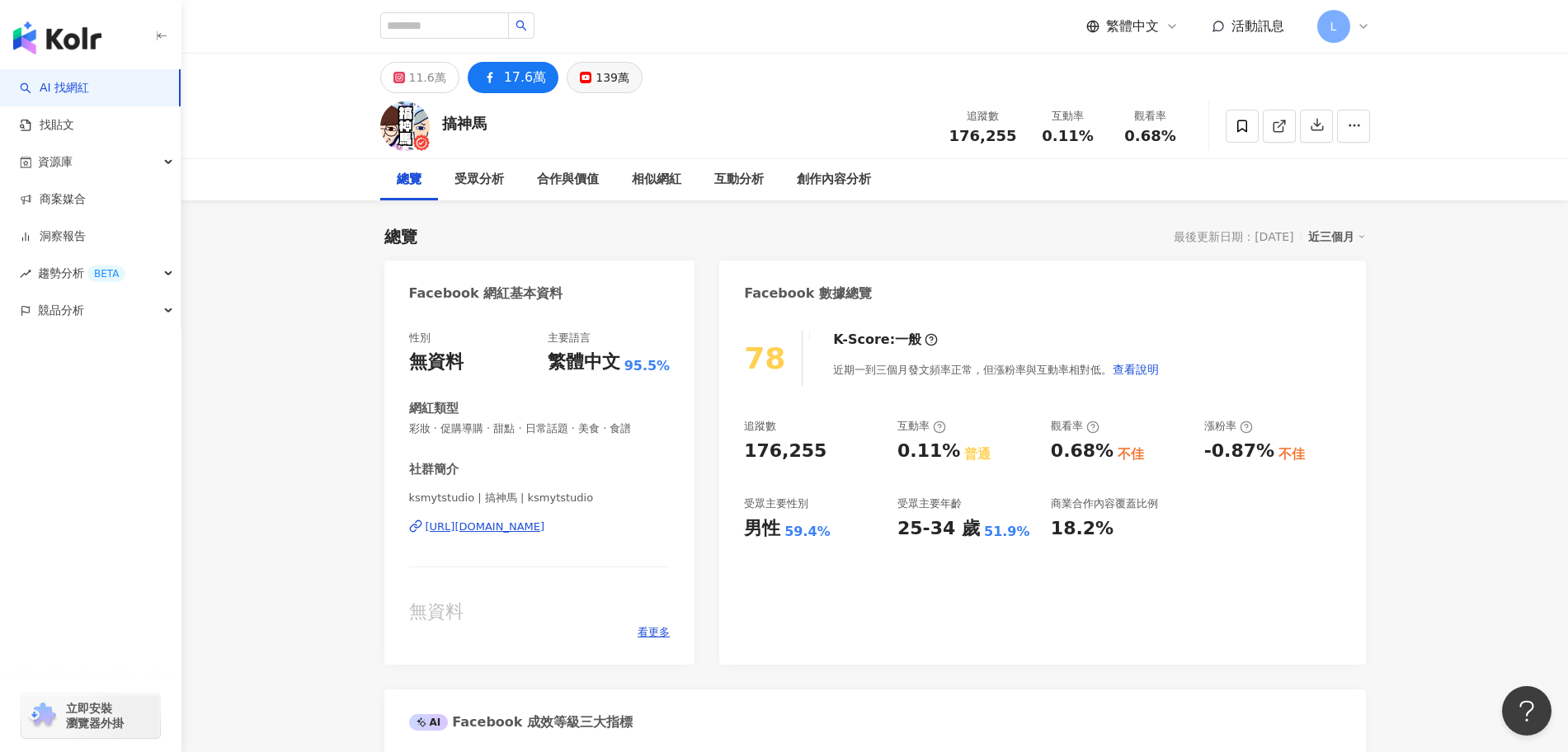
click at [601, 85] on div "139萬" at bounding box center [613, 77] width 34 height 23
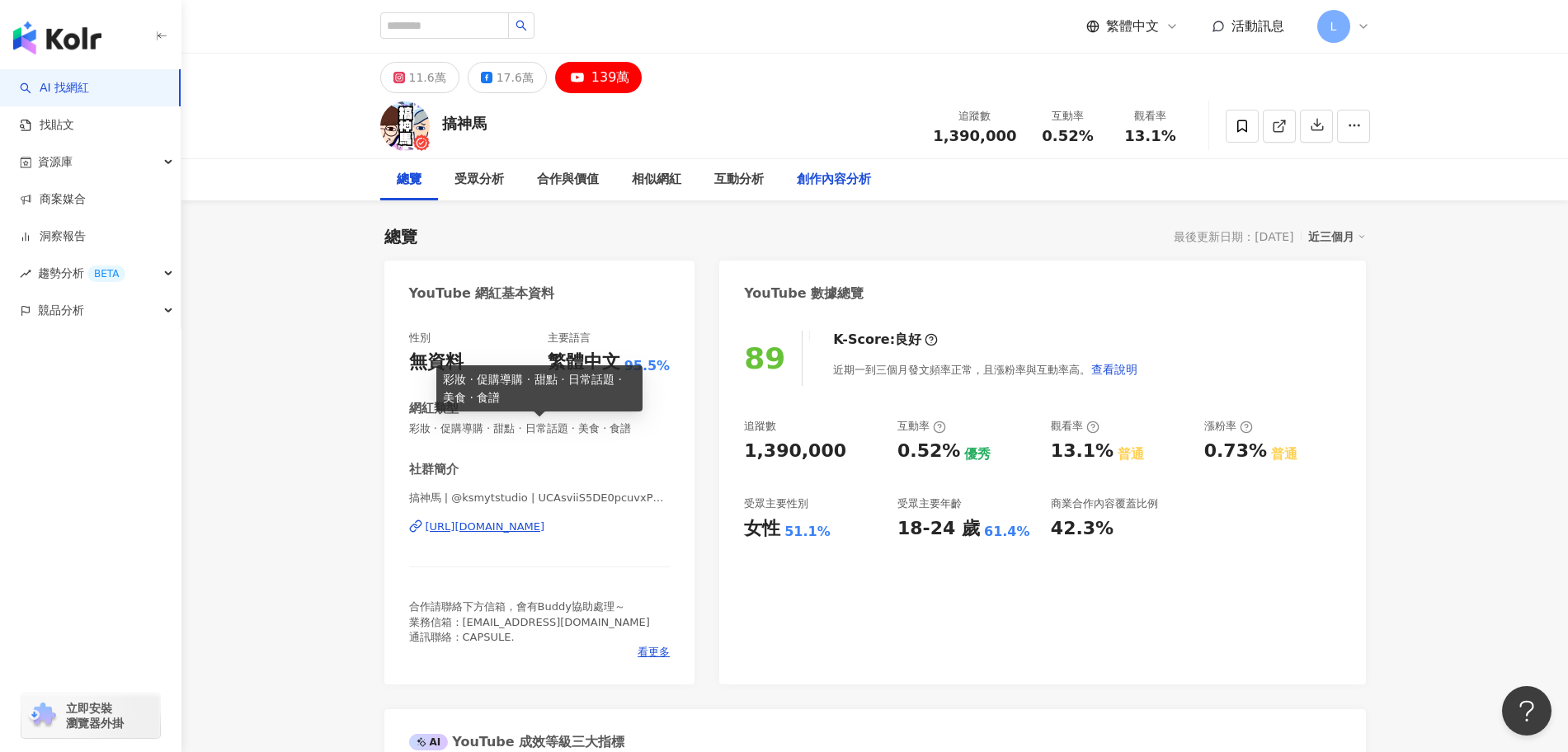
click at [511, 527] on div "[URL][DOMAIN_NAME]" at bounding box center [485, 526] width 120 height 15
click at [509, 19] on input "search" at bounding box center [444, 25] width 128 height 26
paste input "**********"
type input "**********"
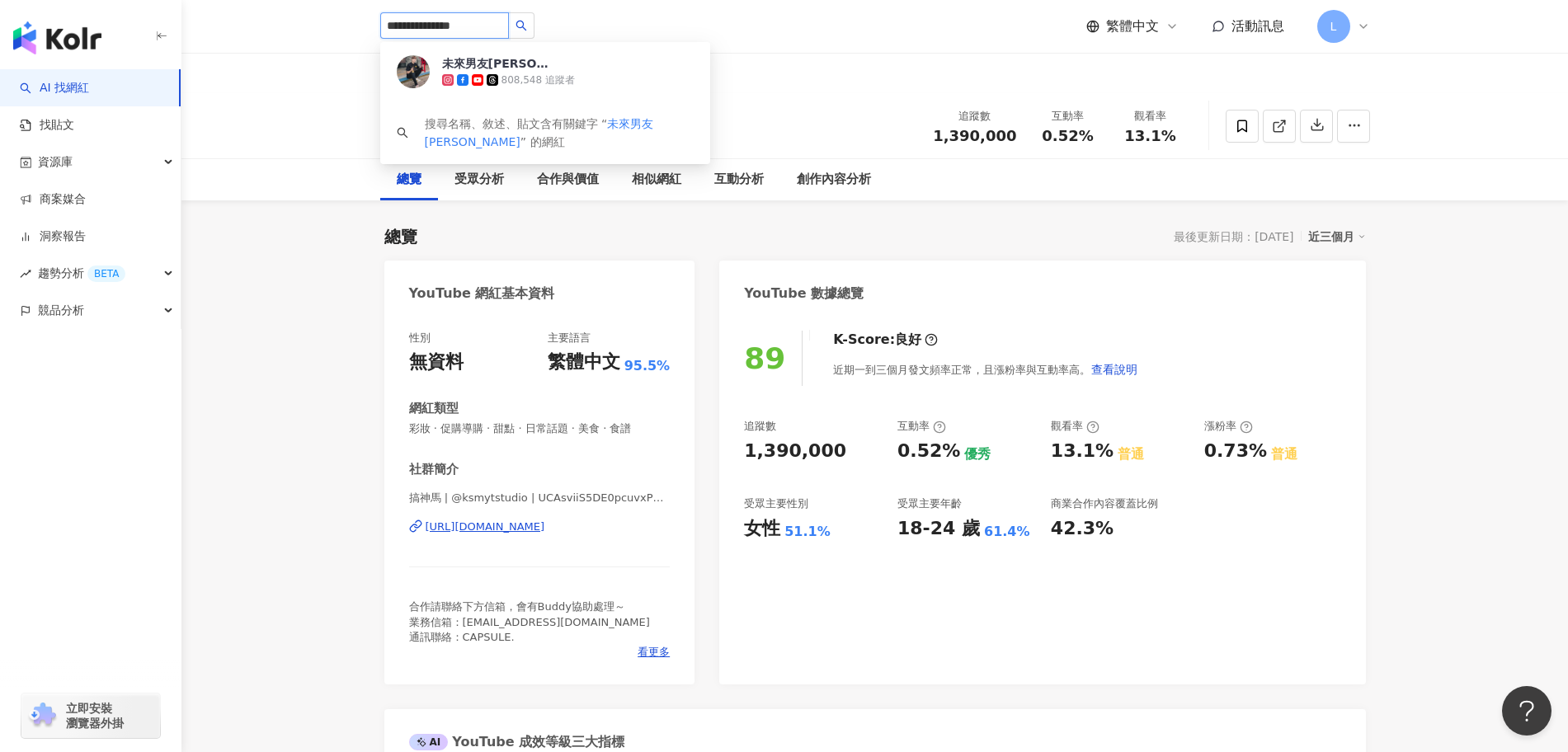
click at [518, 58] on div "未來男友[PERSON_NAME]" at bounding box center [495, 64] width 107 height 16
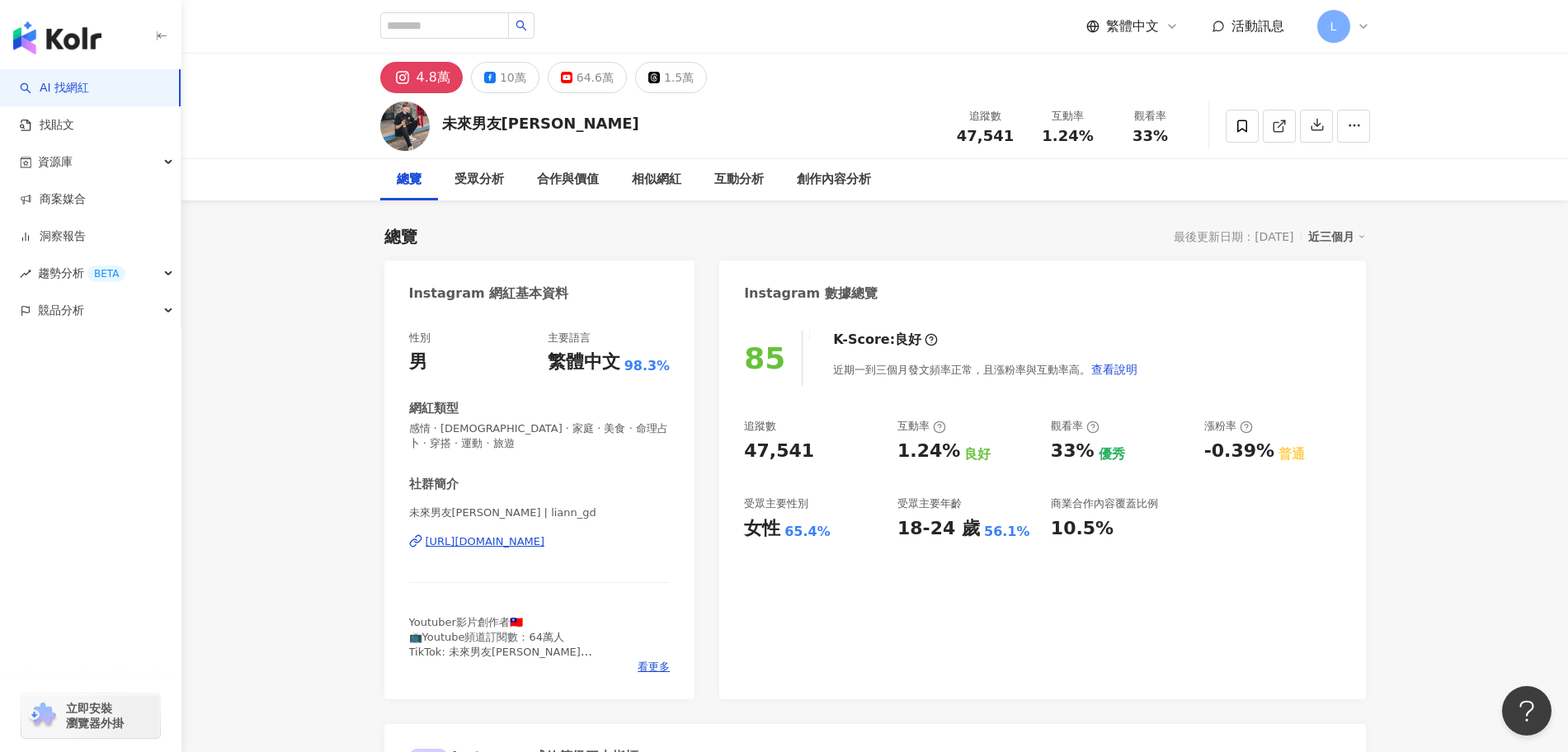
click at [494, 544] on div "[URL][DOMAIN_NAME]" at bounding box center [485, 542] width 120 height 15
click at [502, 74] on div "10萬" at bounding box center [512, 77] width 26 height 23
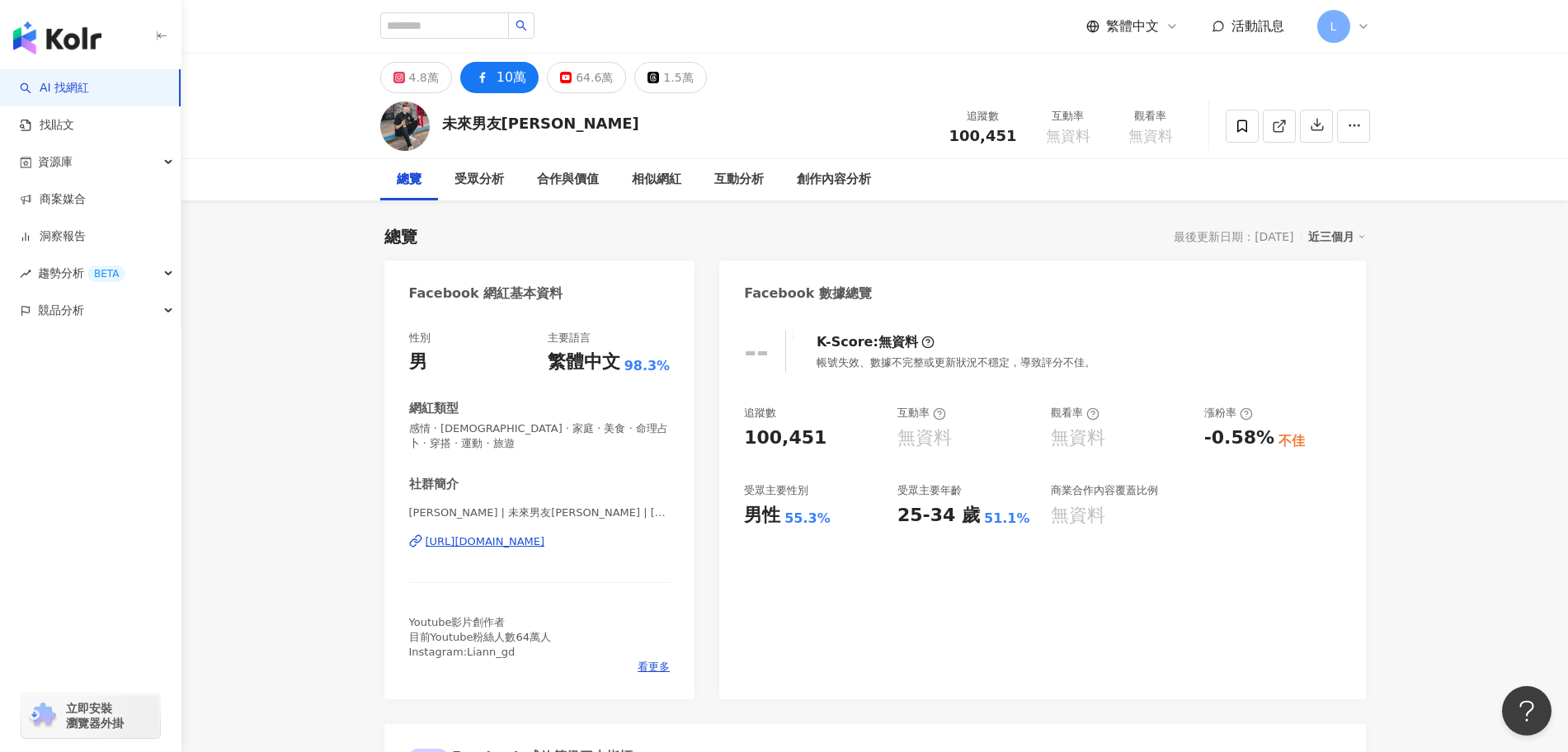
click at [545, 540] on div "[URL][DOMAIN_NAME]" at bounding box center [485, 542] width 120 height 15
click at [675, 64] on button "1.5萬" at bounding box center [670, 77] width 72 height 31
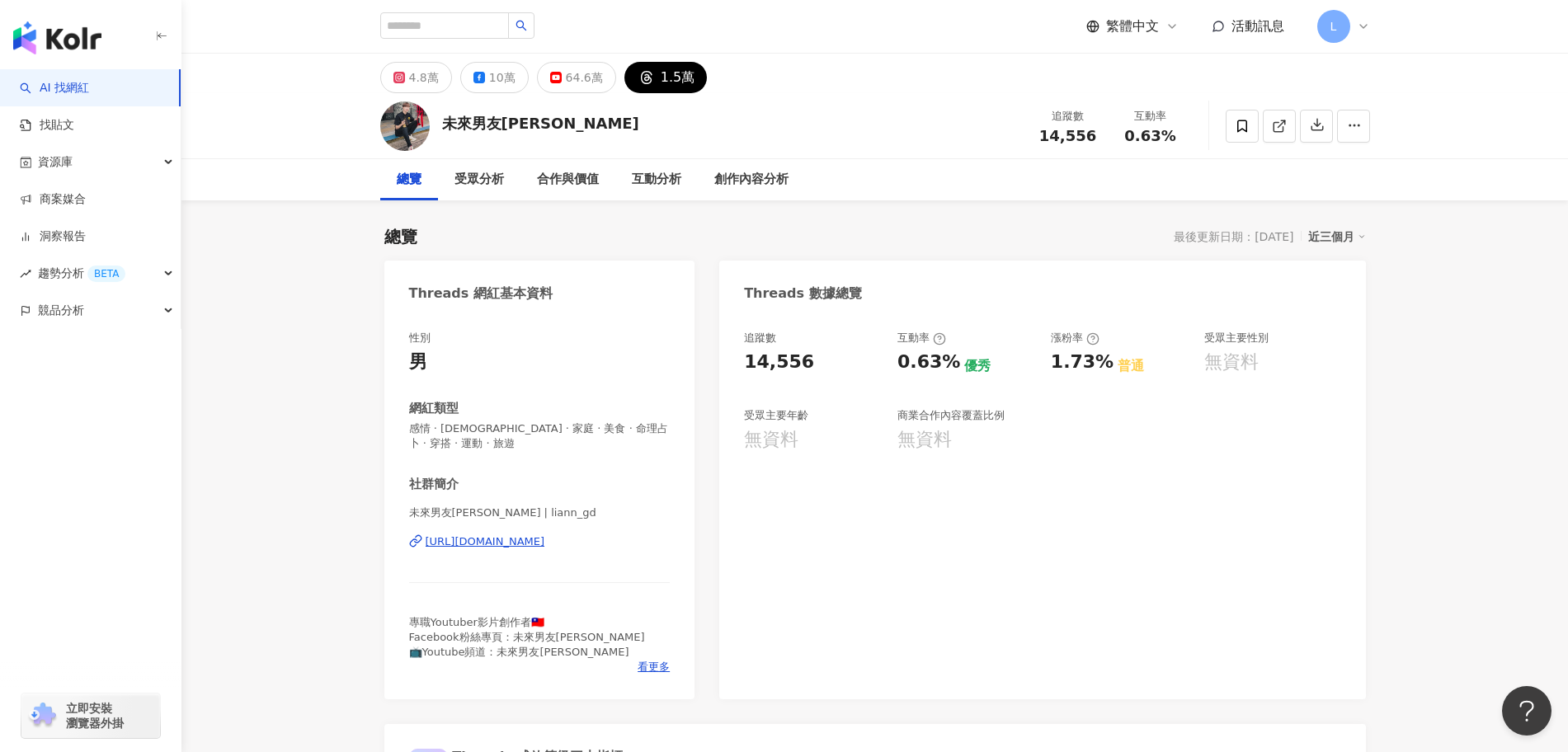
click at [527, 538] on div "[URL][DOMAIN_NAME]" at bounding box center [485, 542] width 120 height 15
click at [581, 79] on div "64.6萬" at bounding box center [584, 77] width 37 height 23
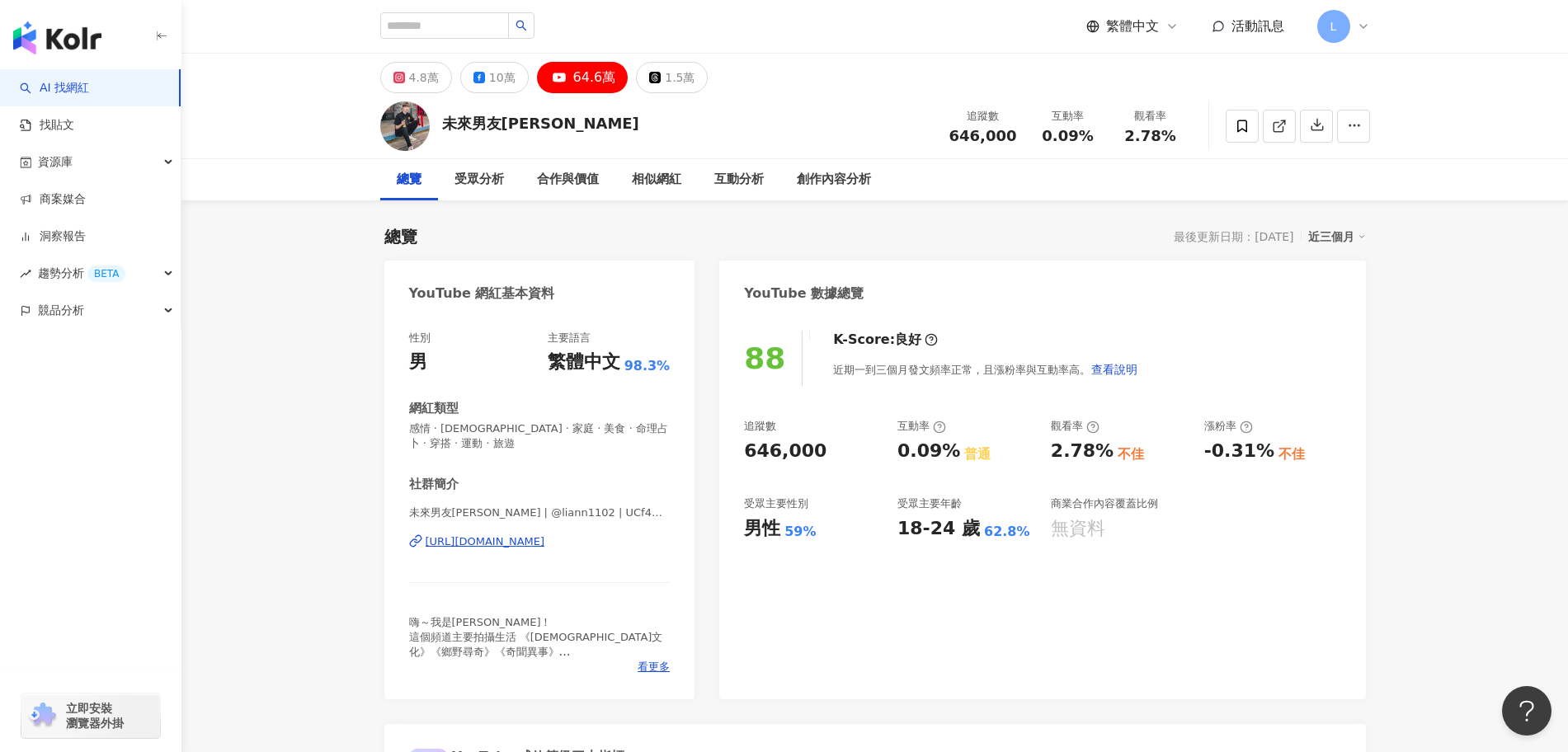
click at [541, 544] on div "[URL][DOMAIN_NAME]" at bounding box center [485, 542] width 120 height 15
